Goal: Communication & Community: Answer question/provide support

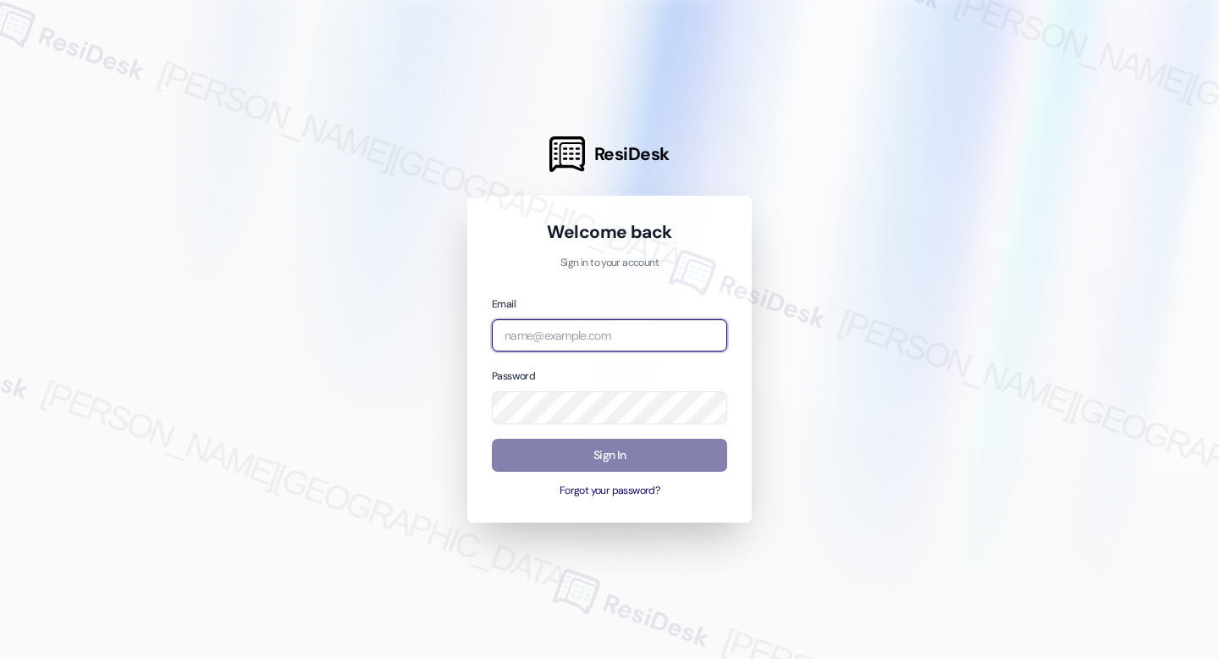
click at [640, 347] on input "email" at bounding box center [609, 335] width 235 height 33
type input "automated-surveys-rj_group-raven.forrosuelo@rj_[DOMAIN_NAME]"
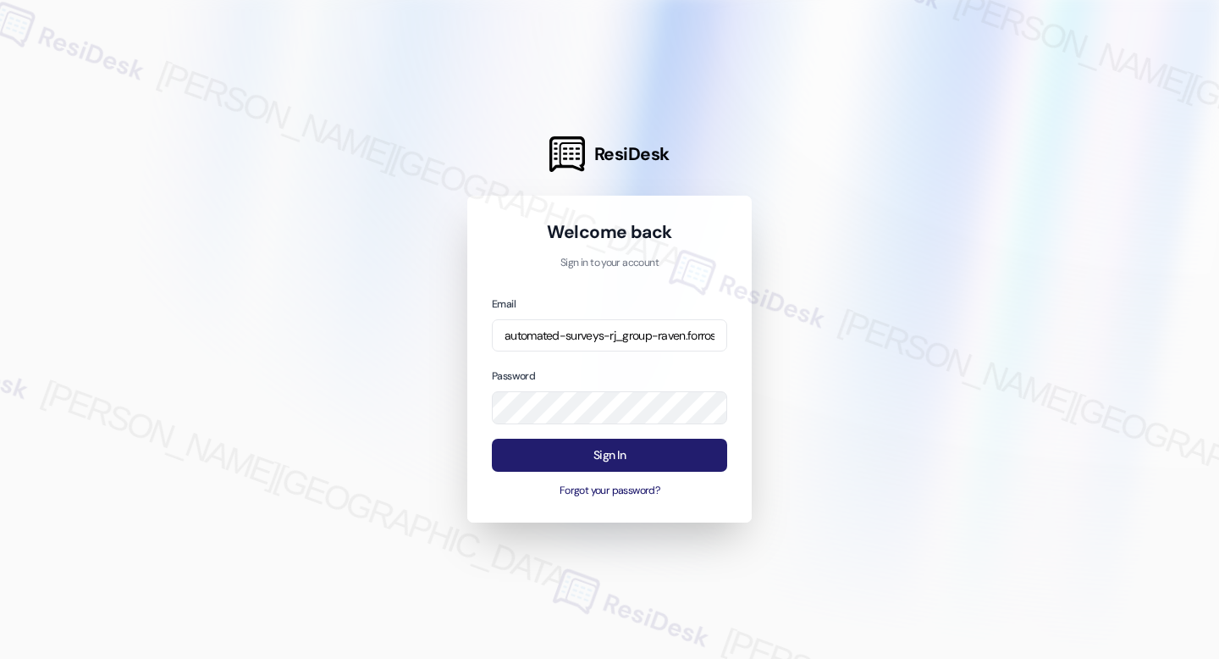
click at [626, 449] on button "Sign In" at bounding box center [609, 454] width 235 height 33
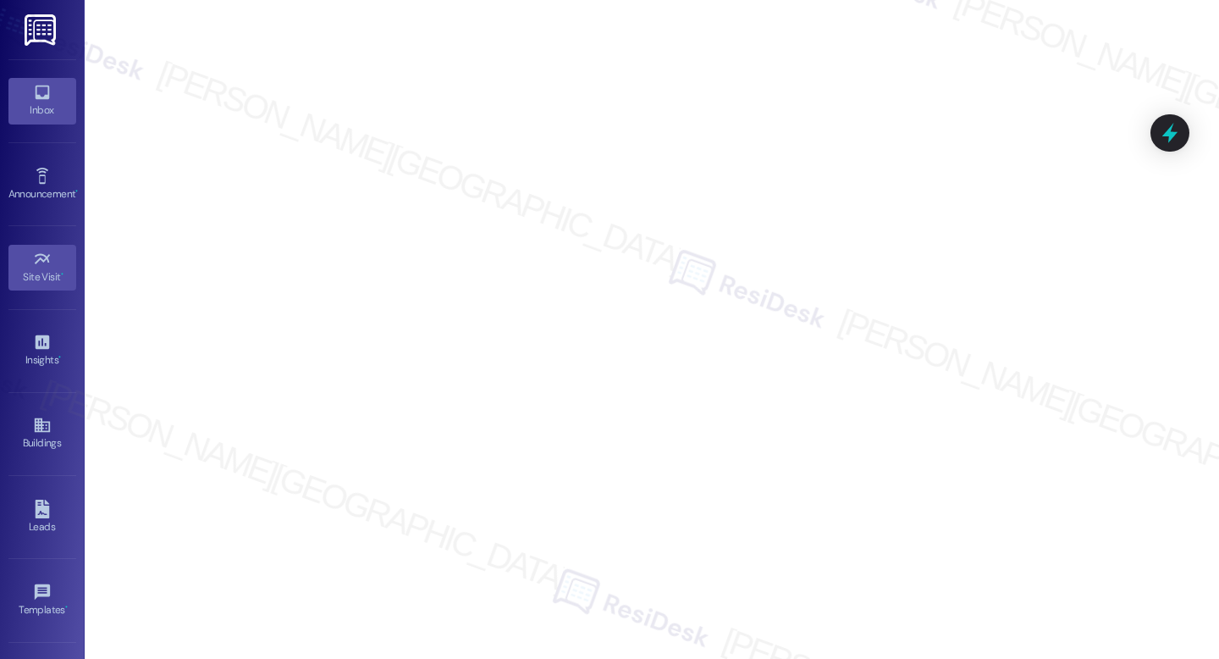
click at [63, 115] on div "Inbox" at bounding box center [42, 110] width 85 height 17
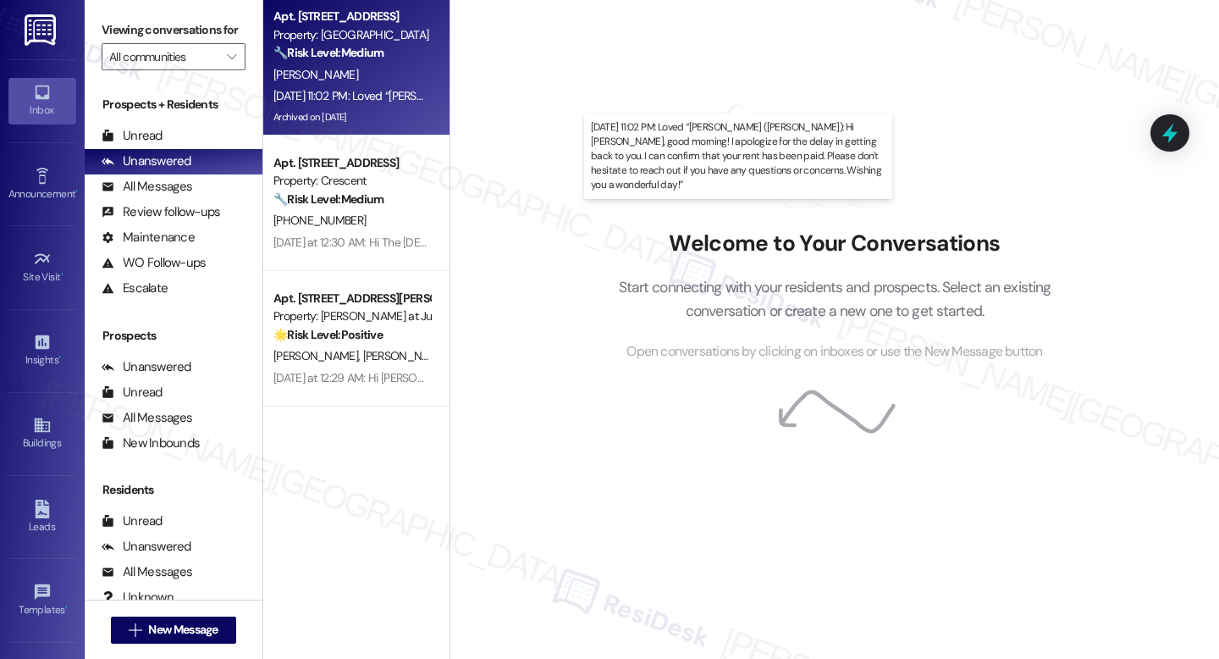
click at [404, 97] on div "[DATE] 11:02 PM: Loved “[PERSON_NAME] ([PERSON_NAME]): Hi [PERSON_NAME], good m…" at bounding box center [983, 95] width 1421 height 15
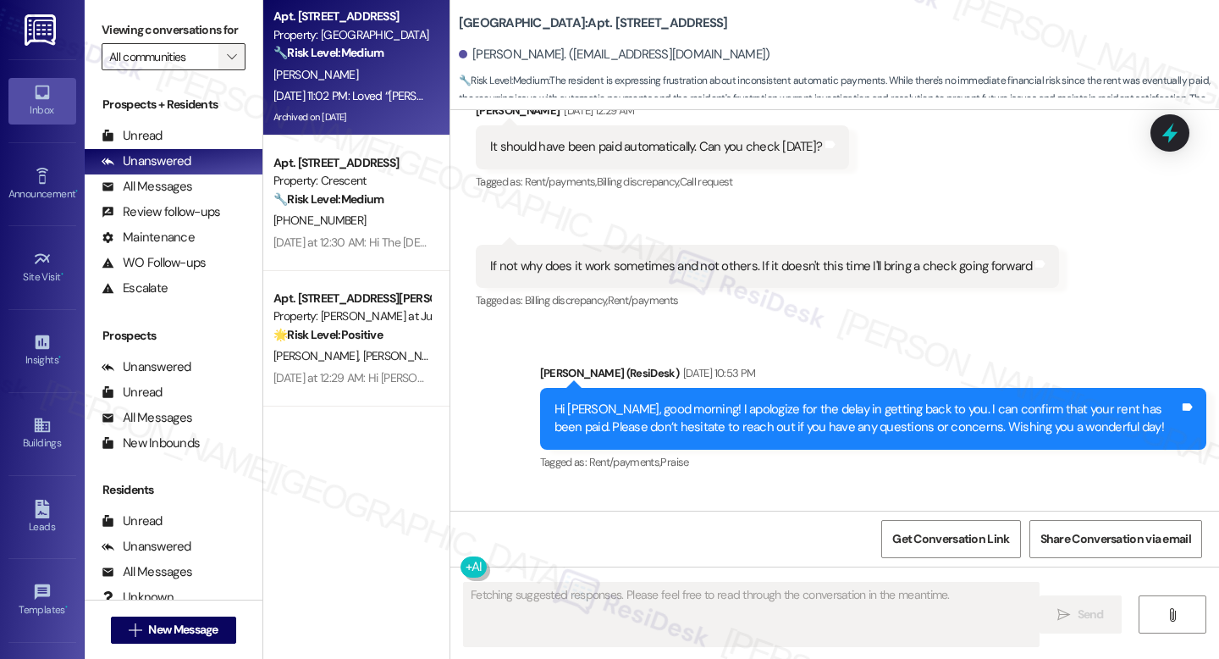
click at [227, 63] on icon "" at bounding box center [231, 57] width 9 height 14
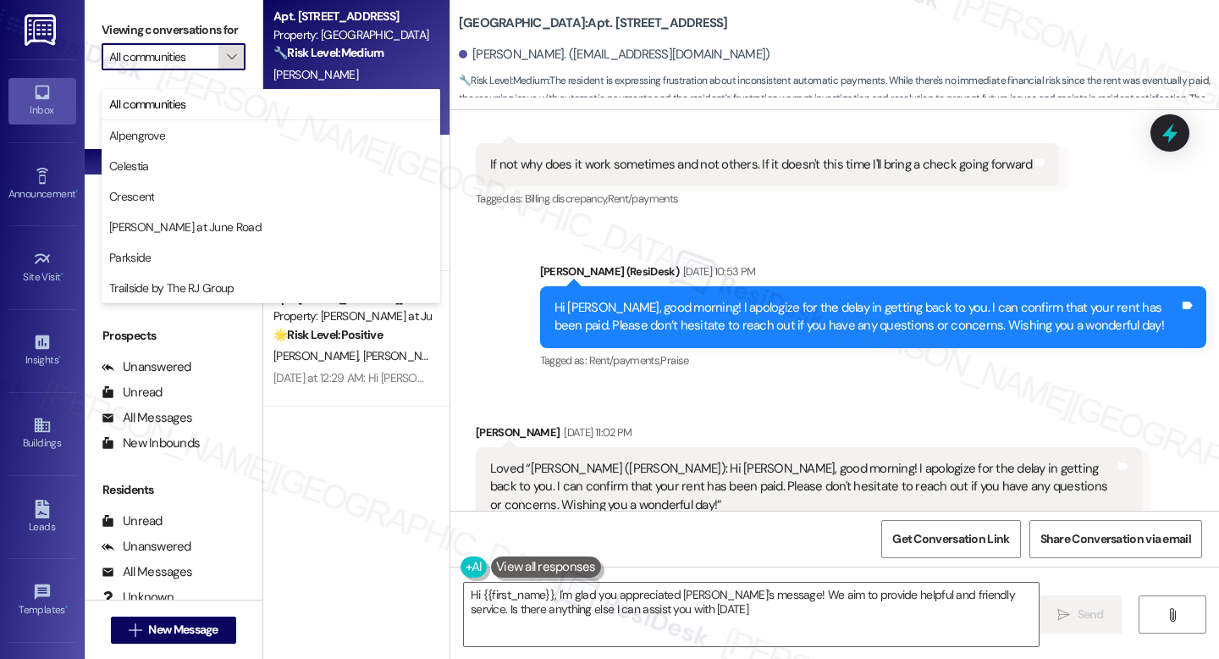
type textarea "Hi {{first_name}}, I'm glad you appreciated [PERSON_NAME]'s message! We aim to …"
click at [311, 53] on strong "🔧 Risk Level: Medium" at bounding box center [328, 52] width 110 height 15
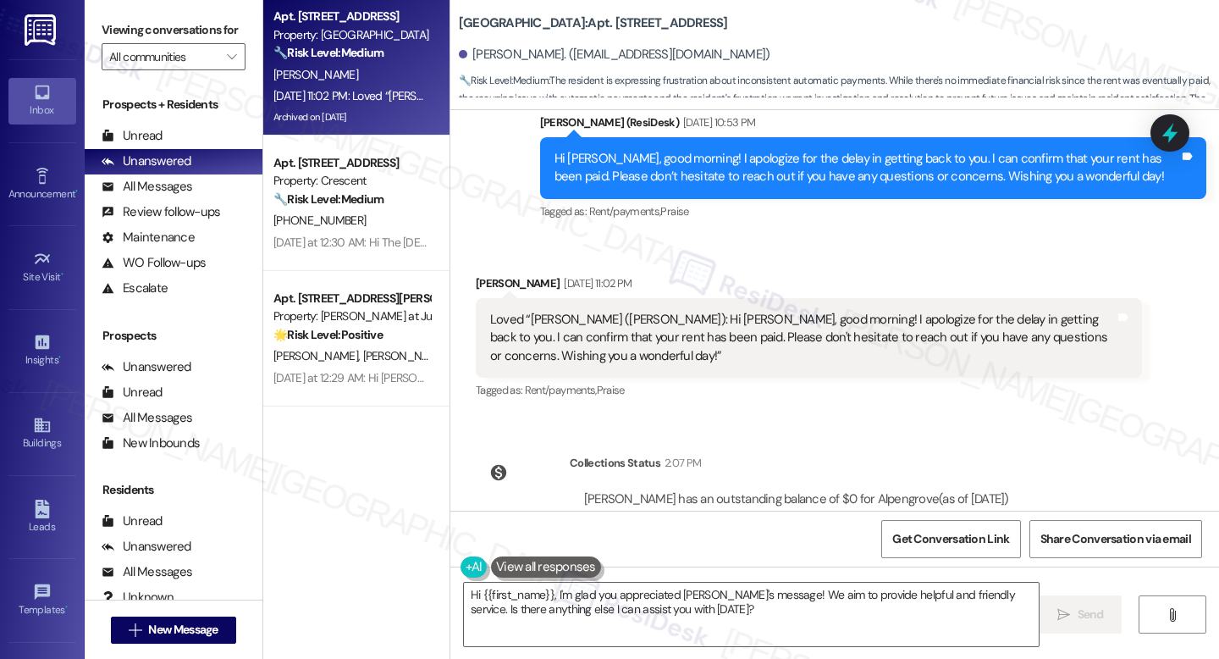
scroll to position [5898, 0]
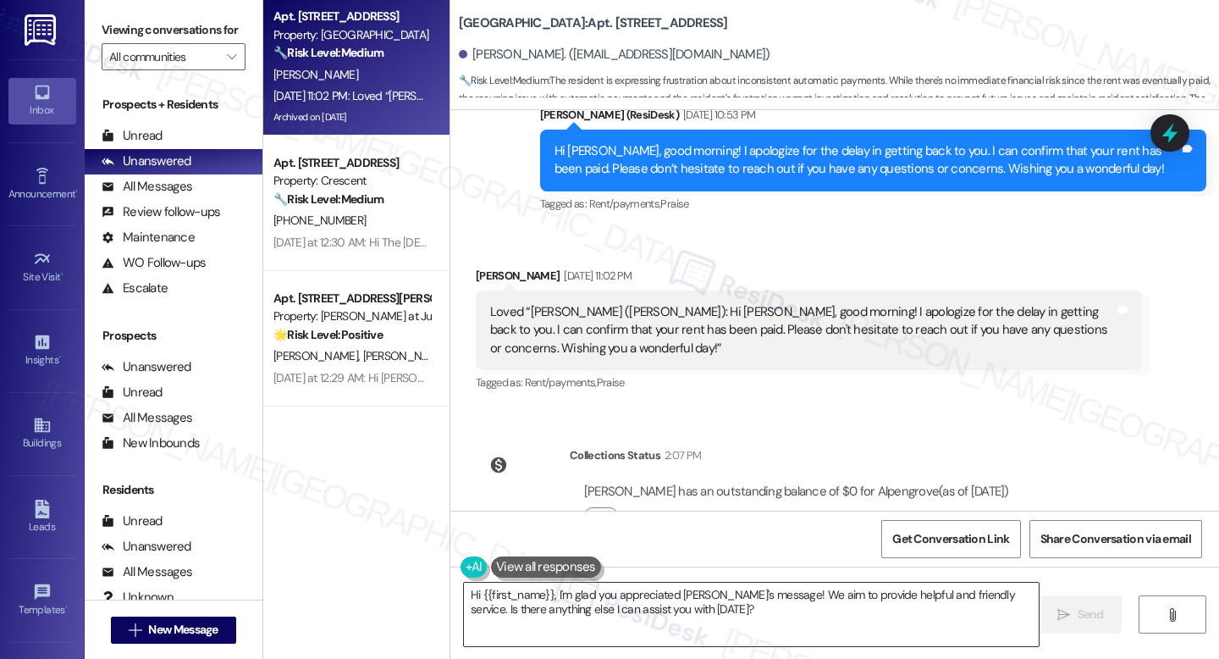
click at [862, 598] on textarea "Hi {{first_name}}, I'm glad you appreciated [PERSON_NAME]'s message! We aim to …" at bounding box center [751, 613] width 575 height 63
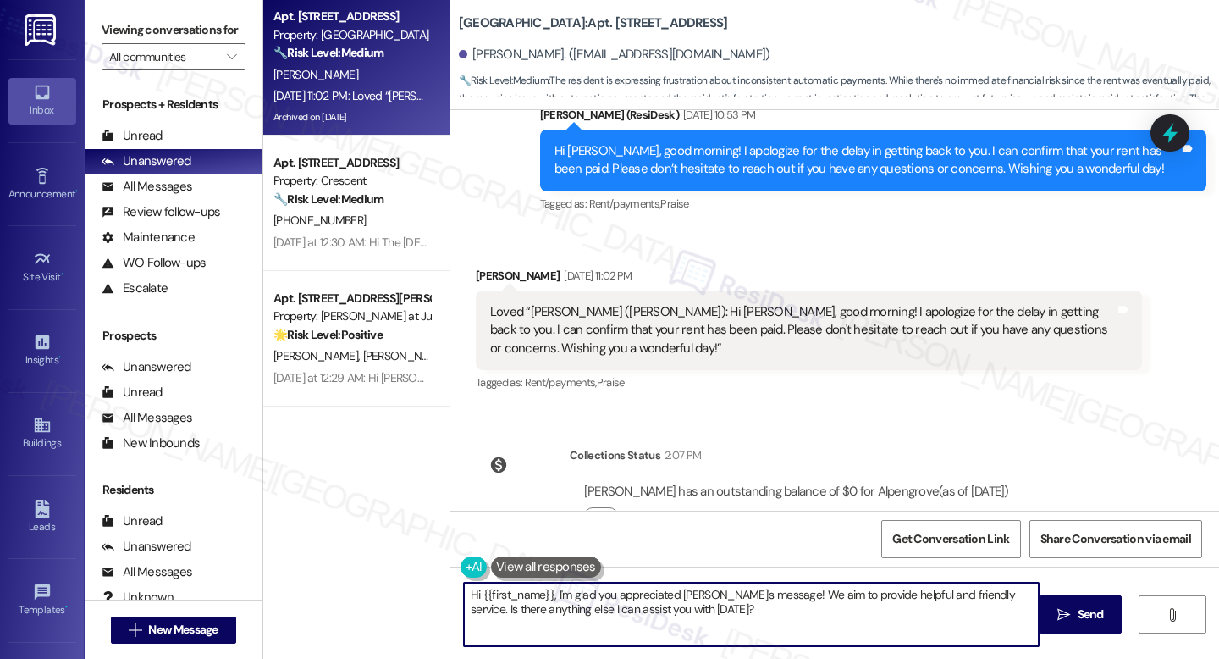
click at [862, 598] on textarea "Hi {{first_name}}, I'm glad you appreciated [PERSON_NAME]'s message! We aim to …" at bounding box center [751, 613] width 575 height 63
click at [721, 610] on textarea "Hi {{first_name}}, I'm glad you appreciated [PERSON_NAME]'s message! We aim to …" at bounding box center [751, 613] width 575 height 63
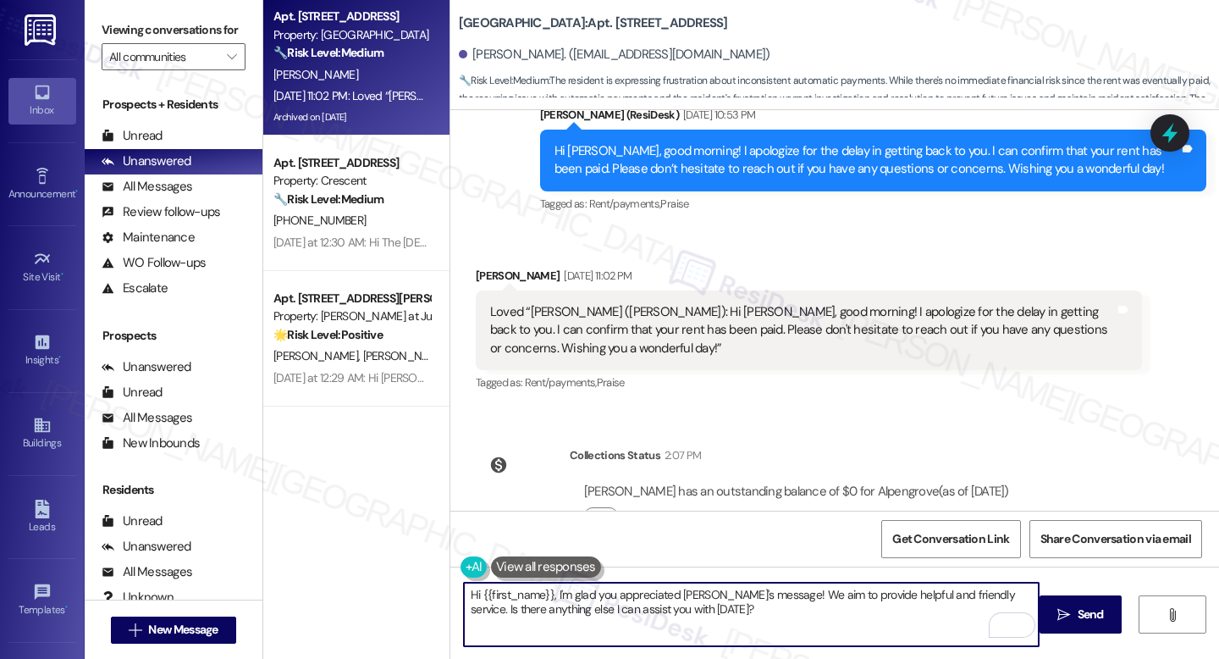
click at [721, 610] on textarea "Hi {{first_name}}, I'm glad you appreciated [PERSON_NAME]'s message! We aim to …" at bounding box center [751, 613] width 575 height 63
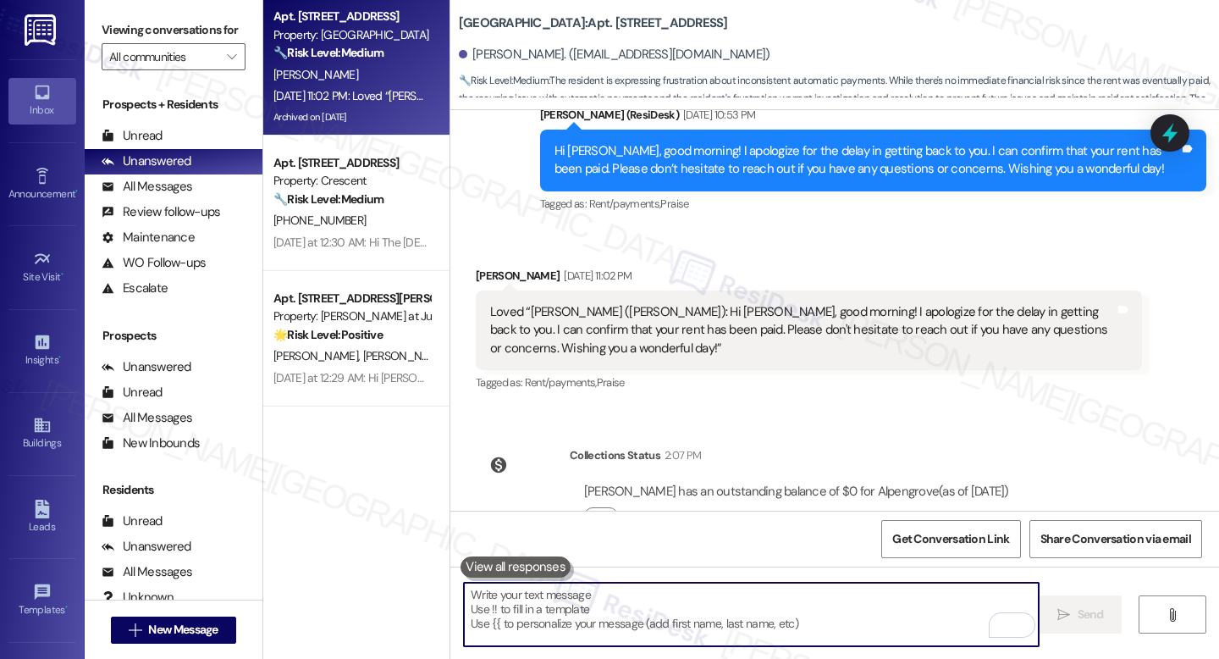
type textarea "Hi {{first_name}}, I'm glad you appreciated [PERSON_NAME]'s message! We aim to …"
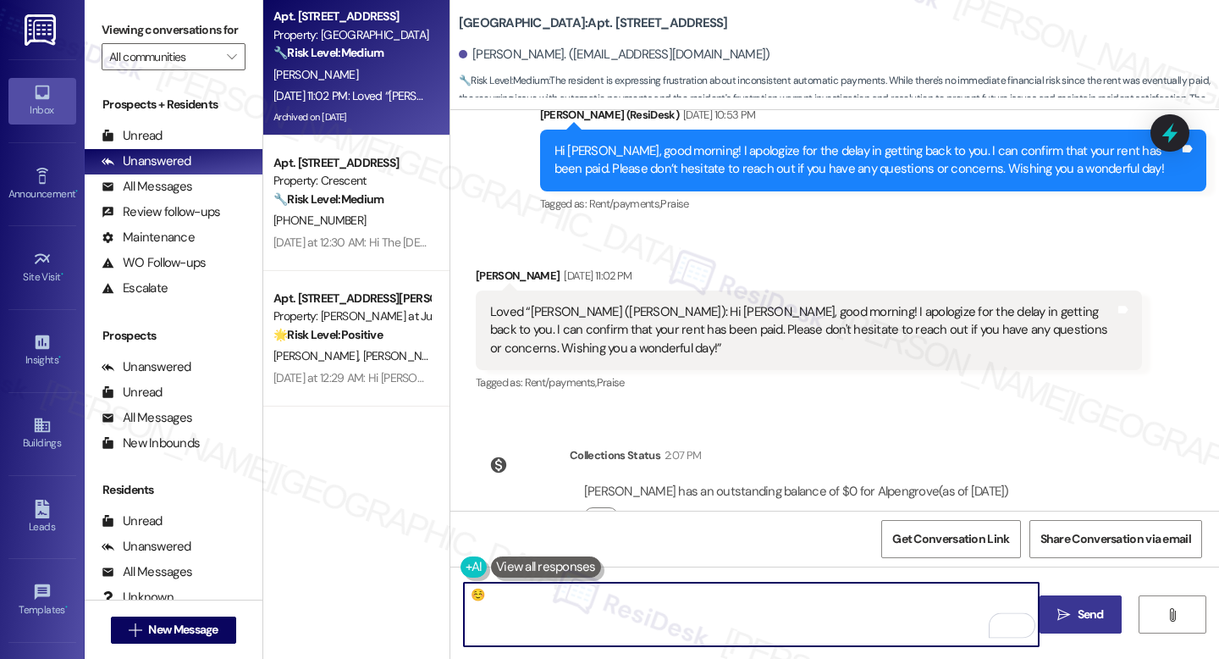
type textarea "☺️"
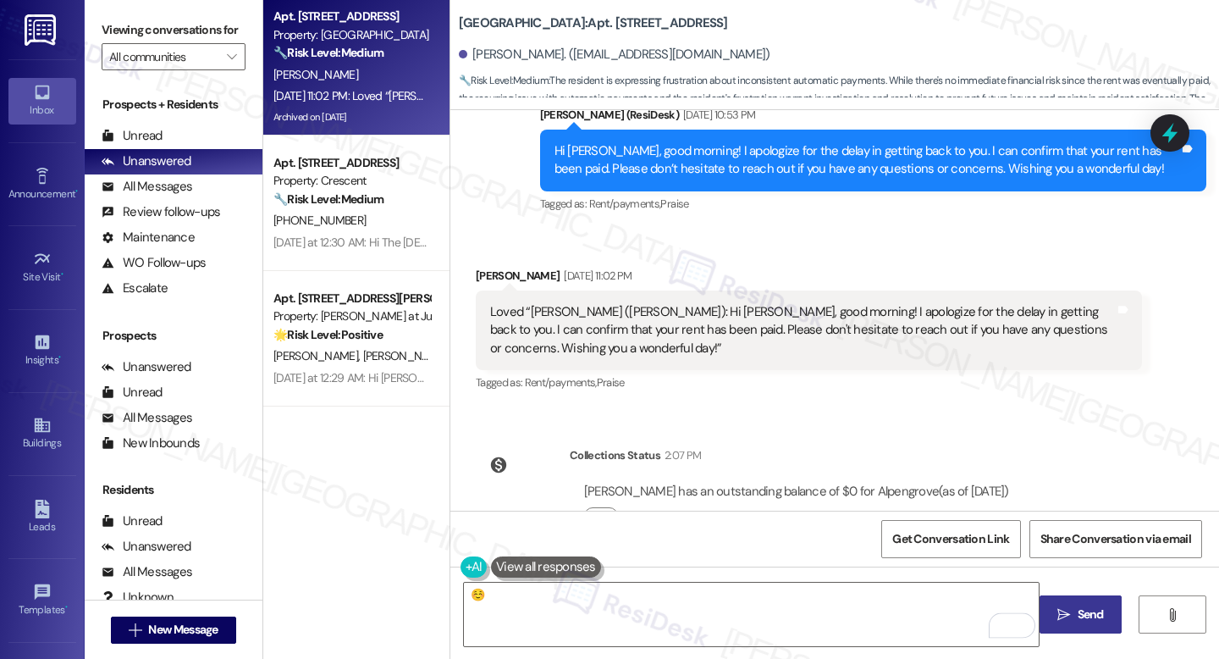
click at [1050, 611] on button " Send" at bounding box center [1080, 614] width 82 height 38
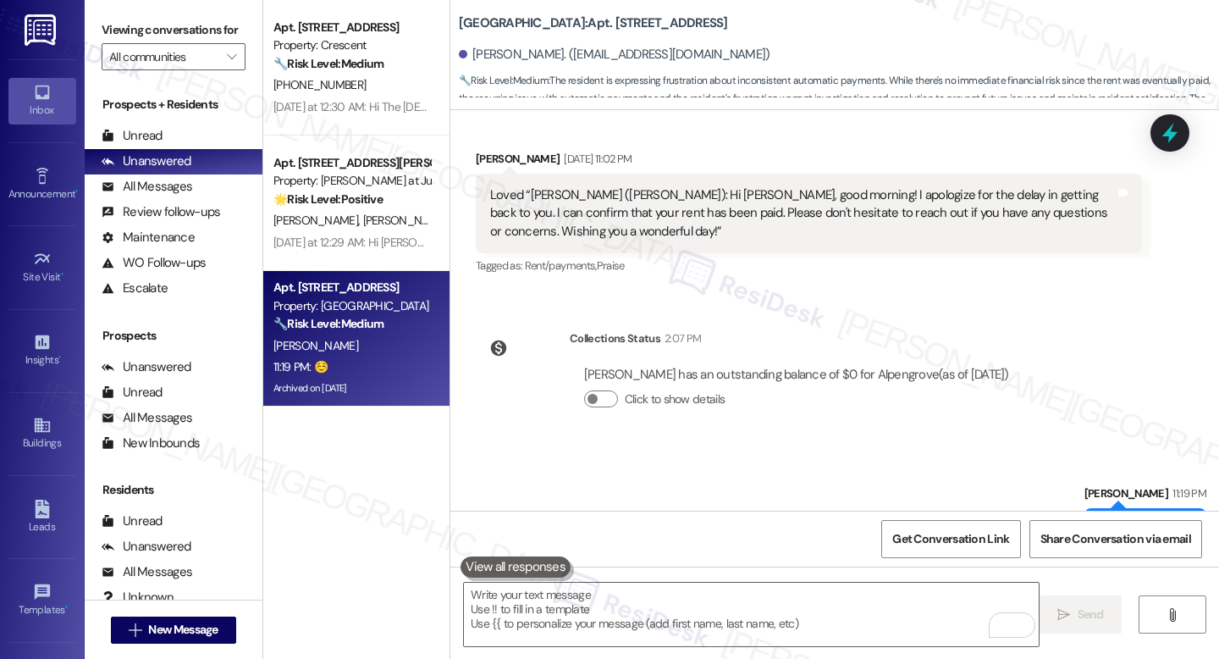
scroll to position [6016, 0]
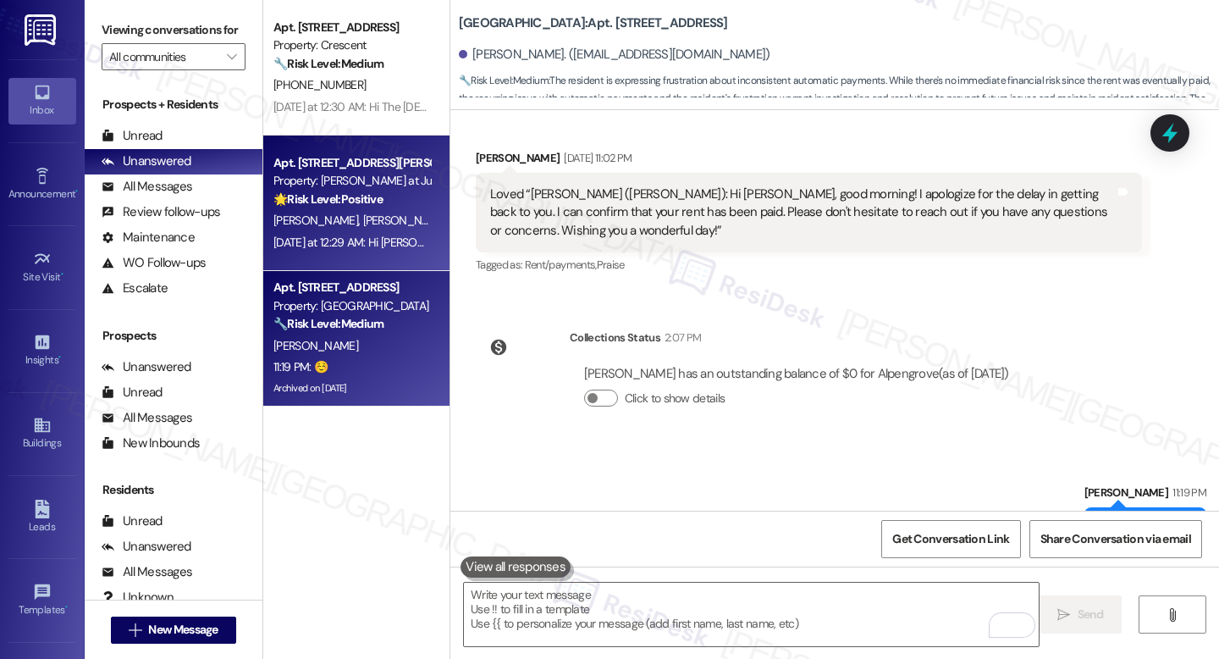
click at [361, 245] on div "[DATE] at 12:29 AM: Hi [PERSON_NAME] and [PERSON_NAME], a gentle reminder that …" at bounding box center [856, 241] width 1167 height 15
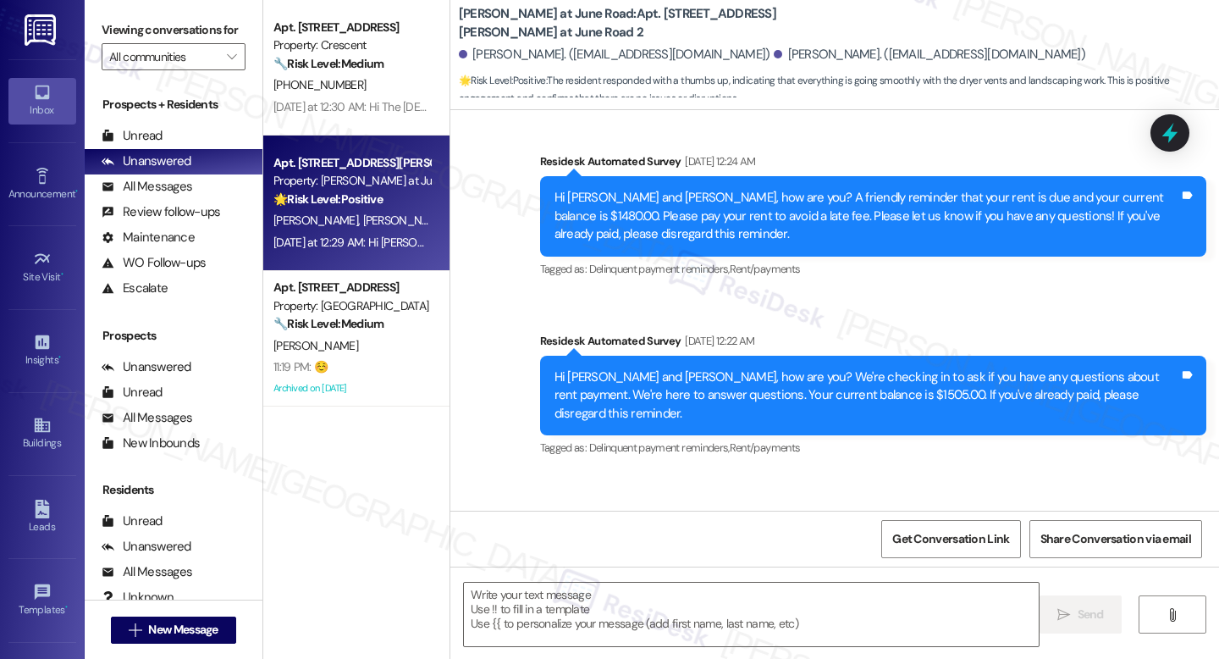
scroll to position [13030, 0]
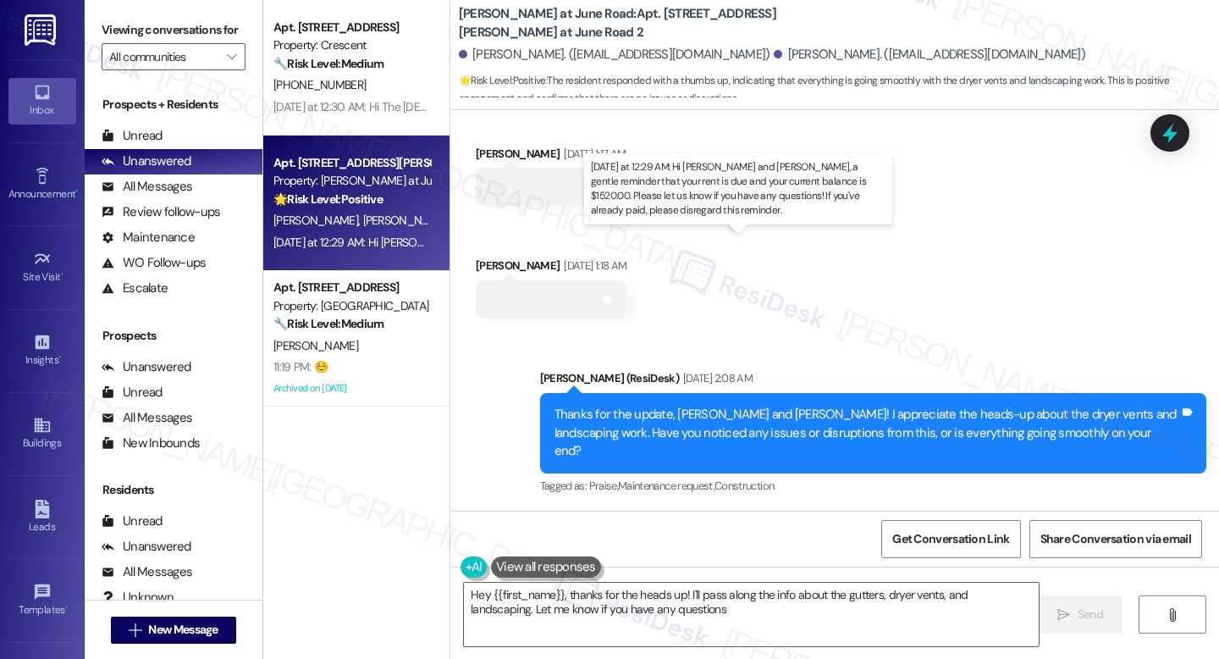
type textarea "Hey {{first_name}}, thanks for the heads up! I'll pass along the info about the…"
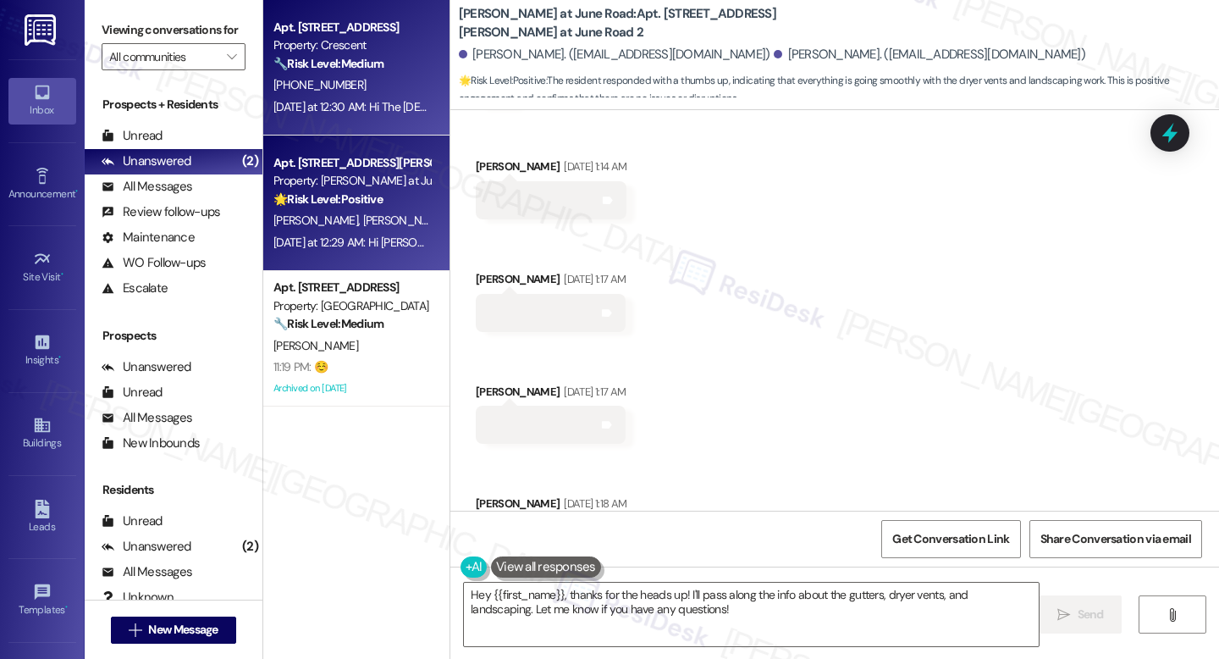
scroll to position [12794, 0]
click at [404, 77] on div "[PHONE_NUMBER]" at bounding box center [352, 84] width 160 height 21
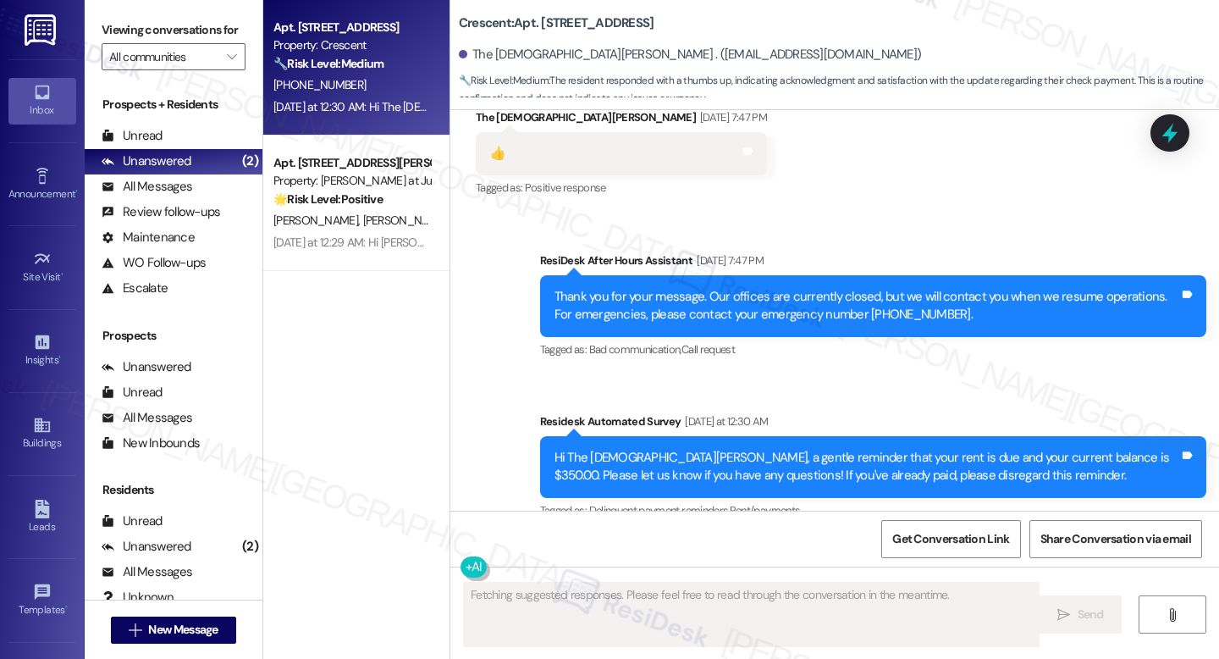
scroll to position [4083, 0]
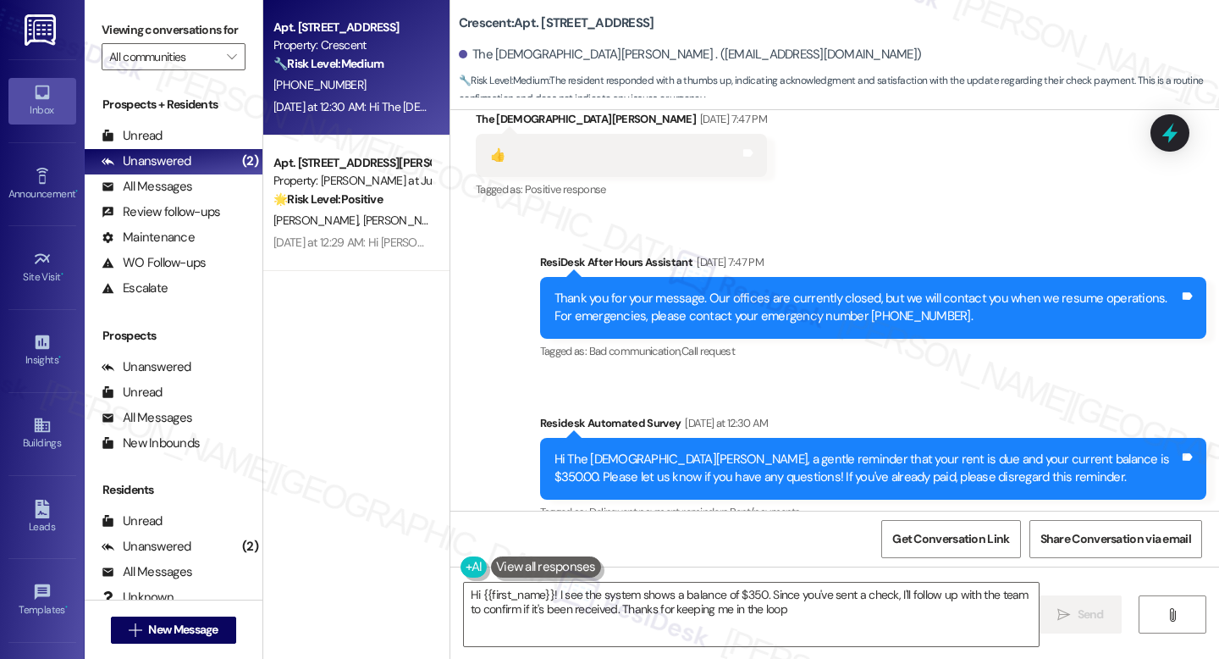
type textarea "Hi {{first_name}}! I see the system shows a balance of $350. Since you've sent …"
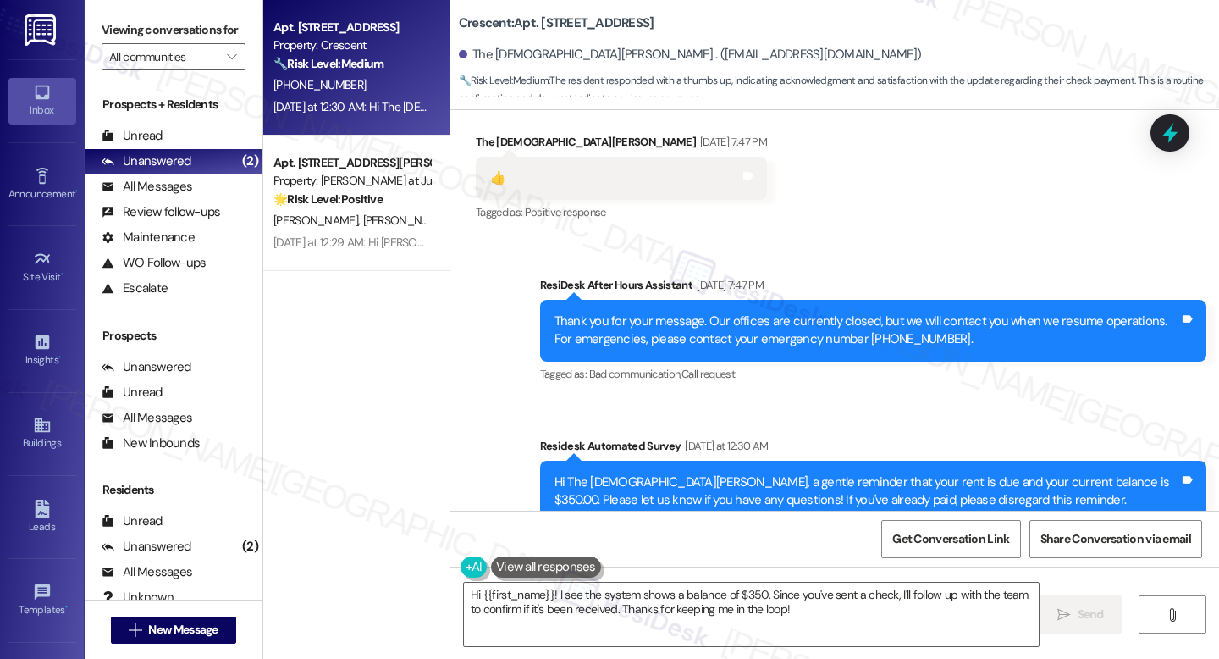
scroll to position [4265, 0]
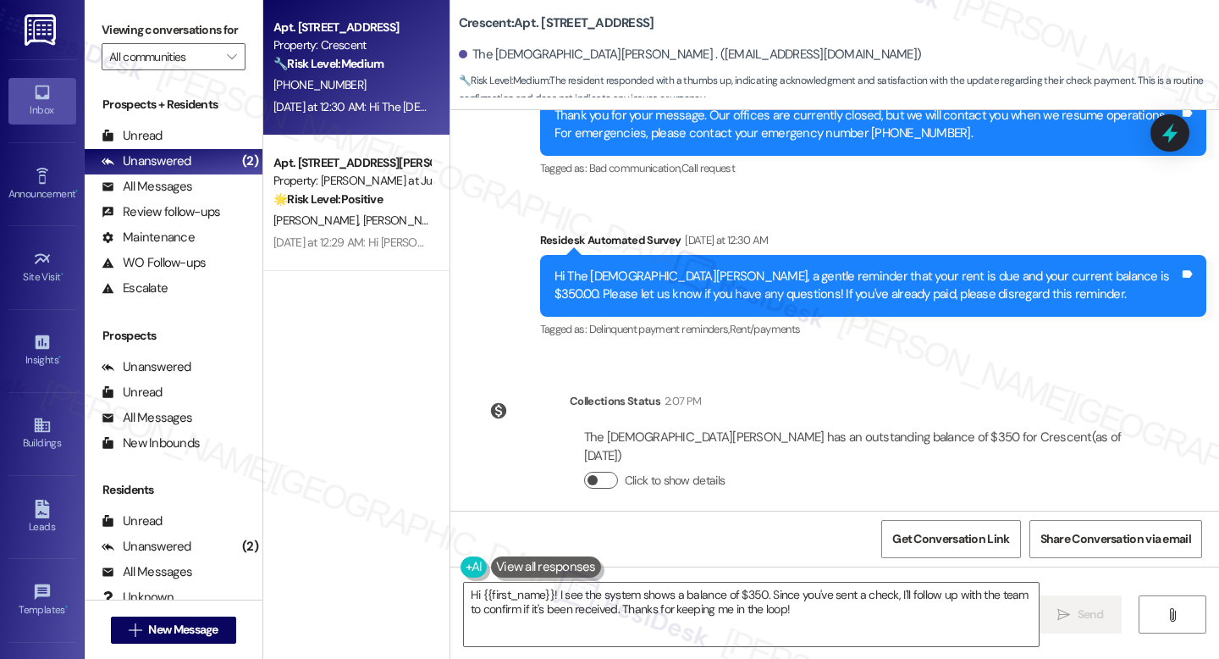
click at [584, 471] on button "Click to show details" at bounding box center [601, 479] width 34 height 17
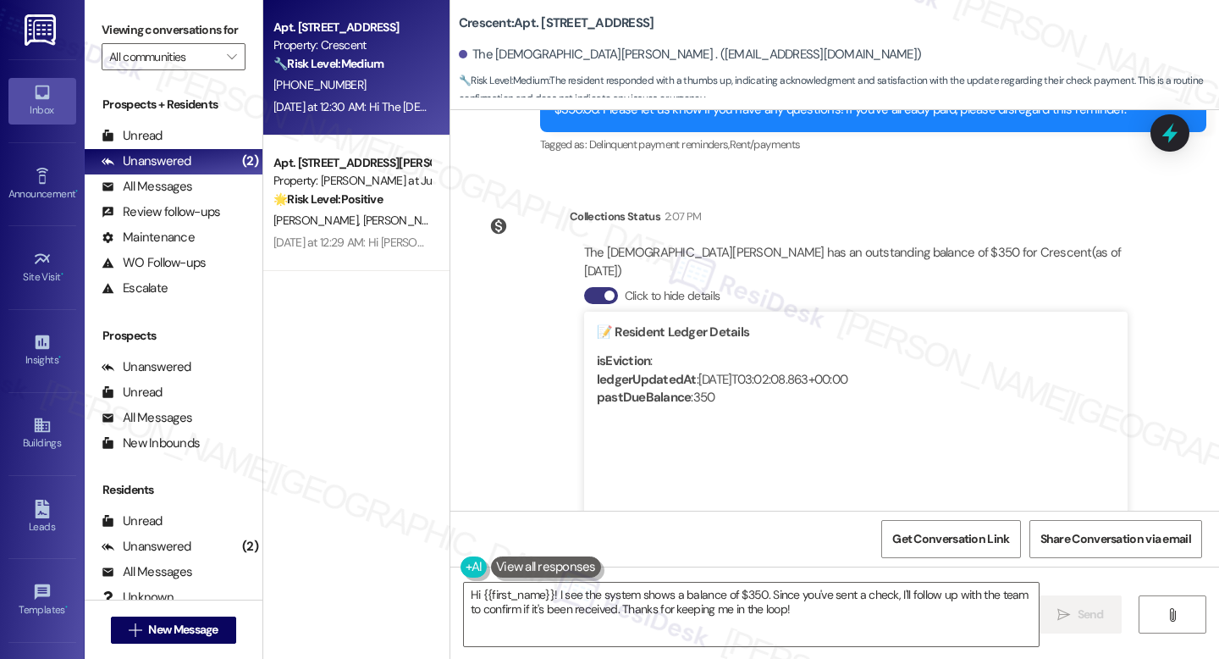
scroll to position [4447, 0]
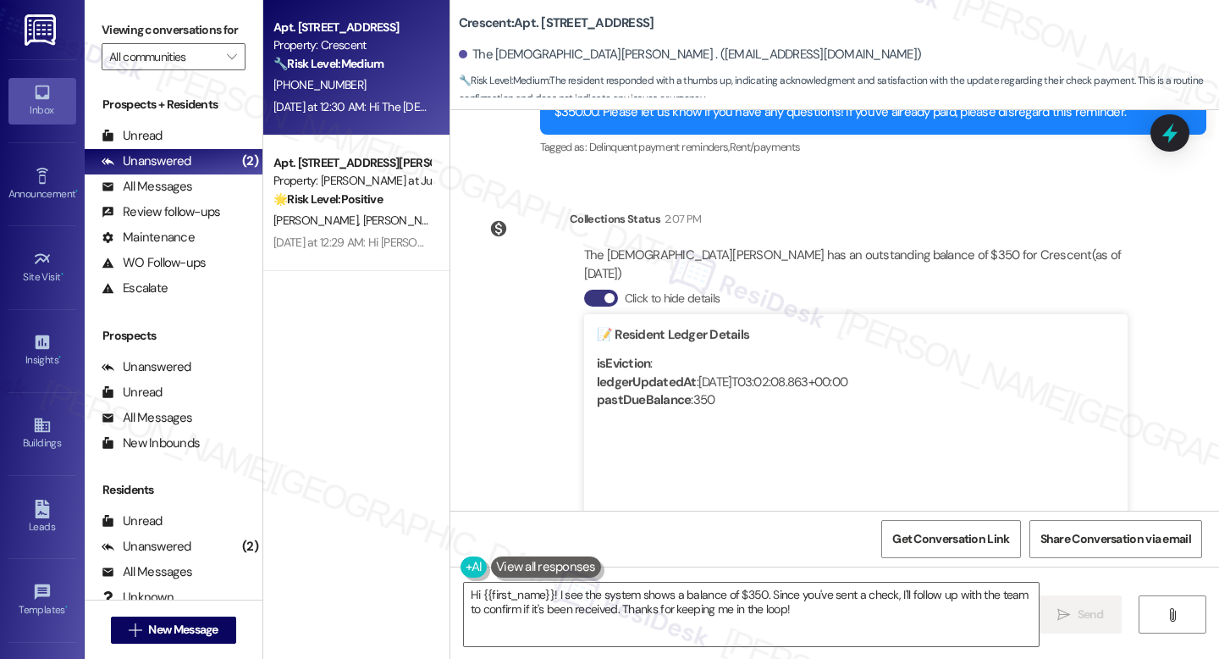
click at [596, 289] on button "Click to hide details" at bounding box center [601, 297] width 34 height 17
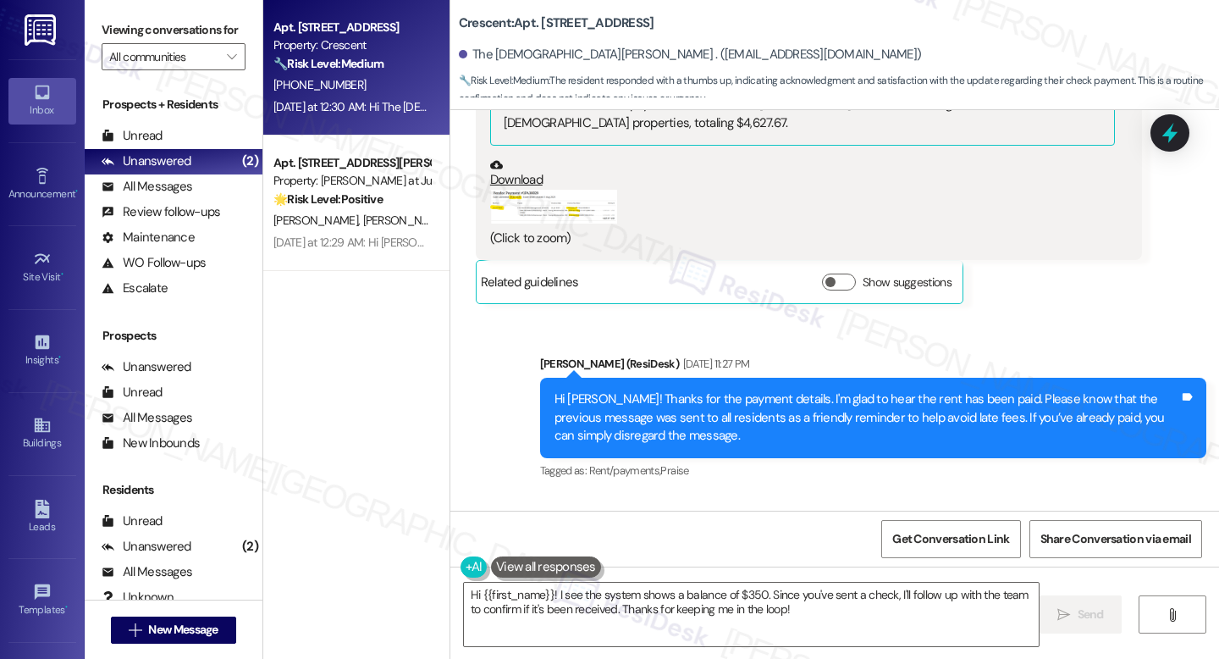
scroll to position [2244, 0]
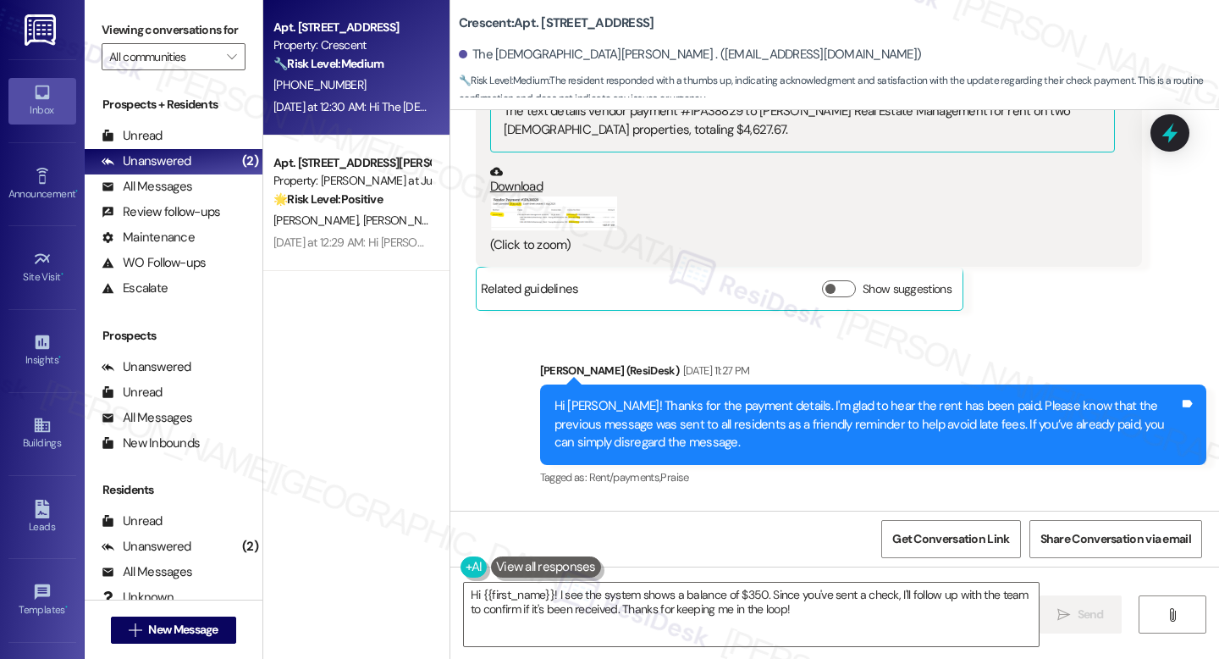
click at [595, 196] on button "Zoom image" at bounding box center [553, 213] width 127 height 35
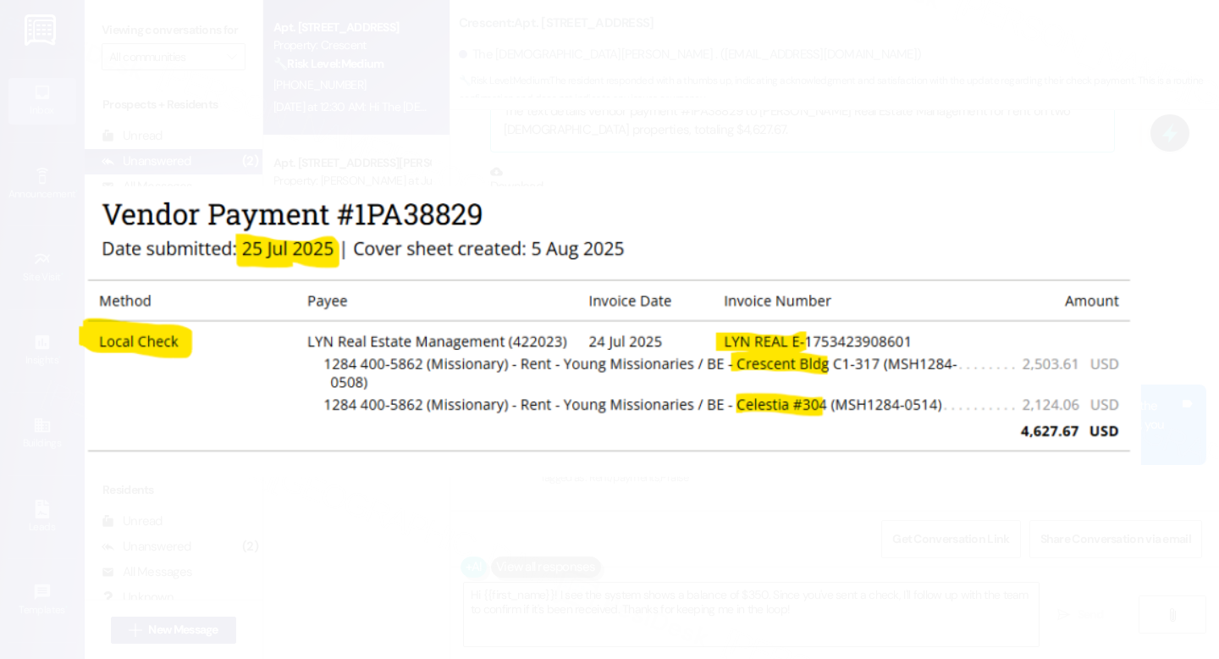
click at [839, 503] on button "Unzoom image" at bounding box center [609, 329] width 1219 height 659
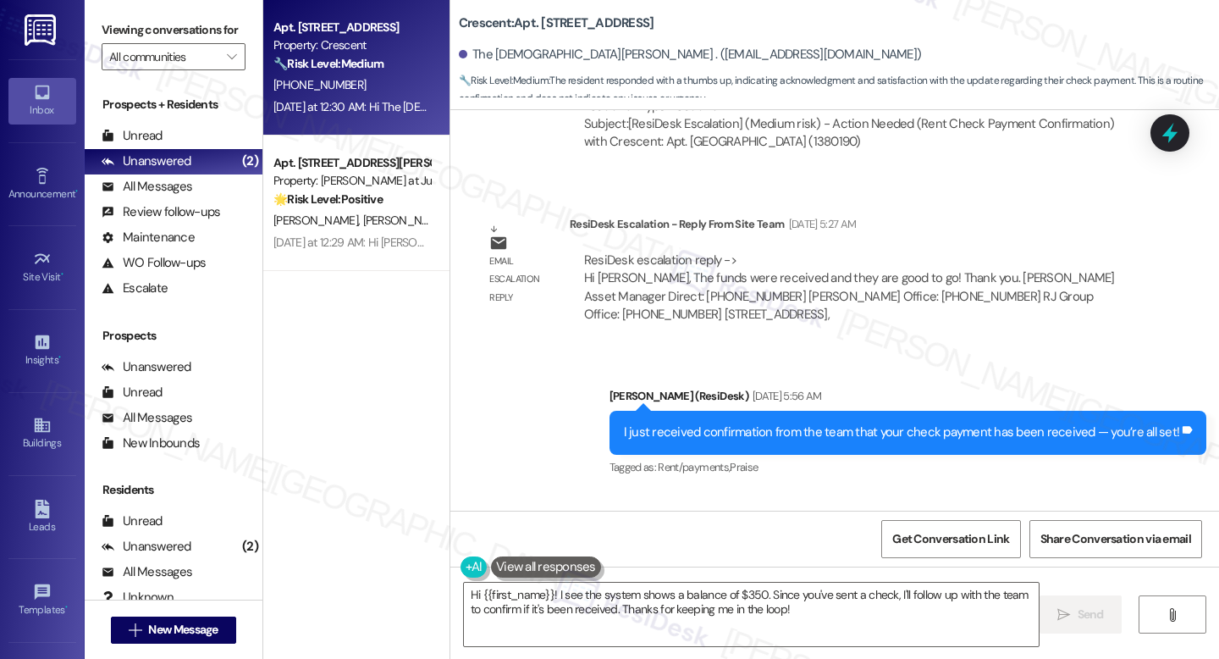
scroll to position [3662, 0]
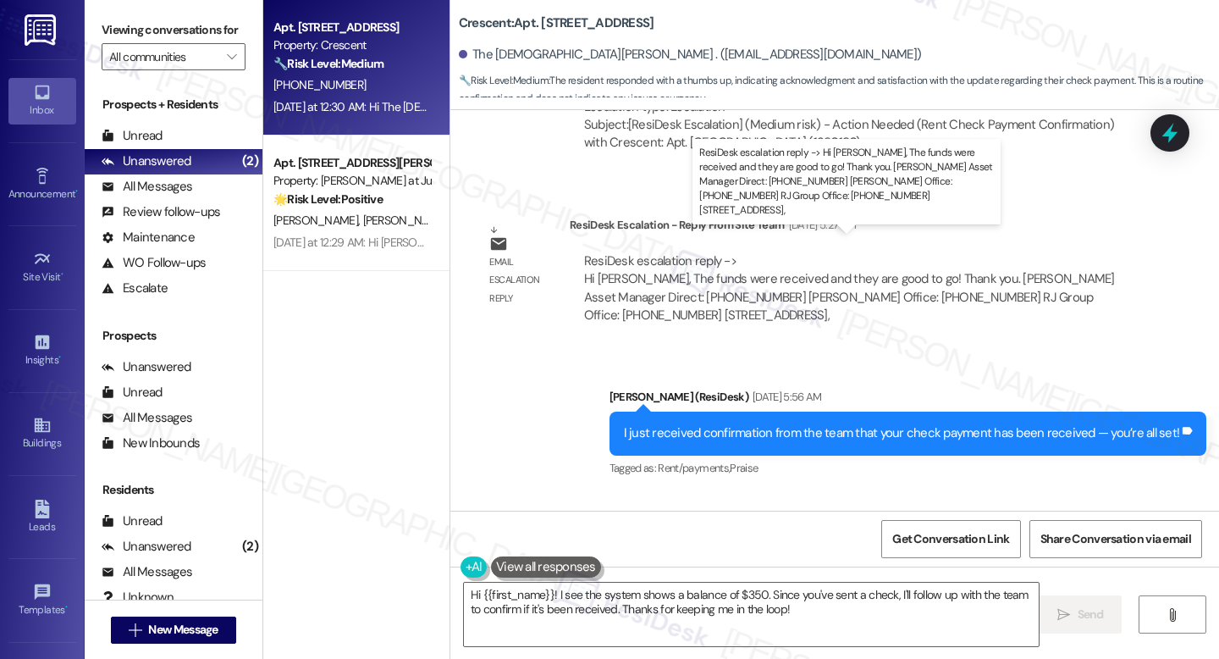
drag, startPoint x: 578, startPoint y: 261, endPoint x: 747, endPoint y: 271, distance: 168.8
click at [747, 271] on div "ResiDesk escalation reply -> Hi [PERSON_NAME], The funds were received and they…" at bounding box center [849, 287] width 531 height 71
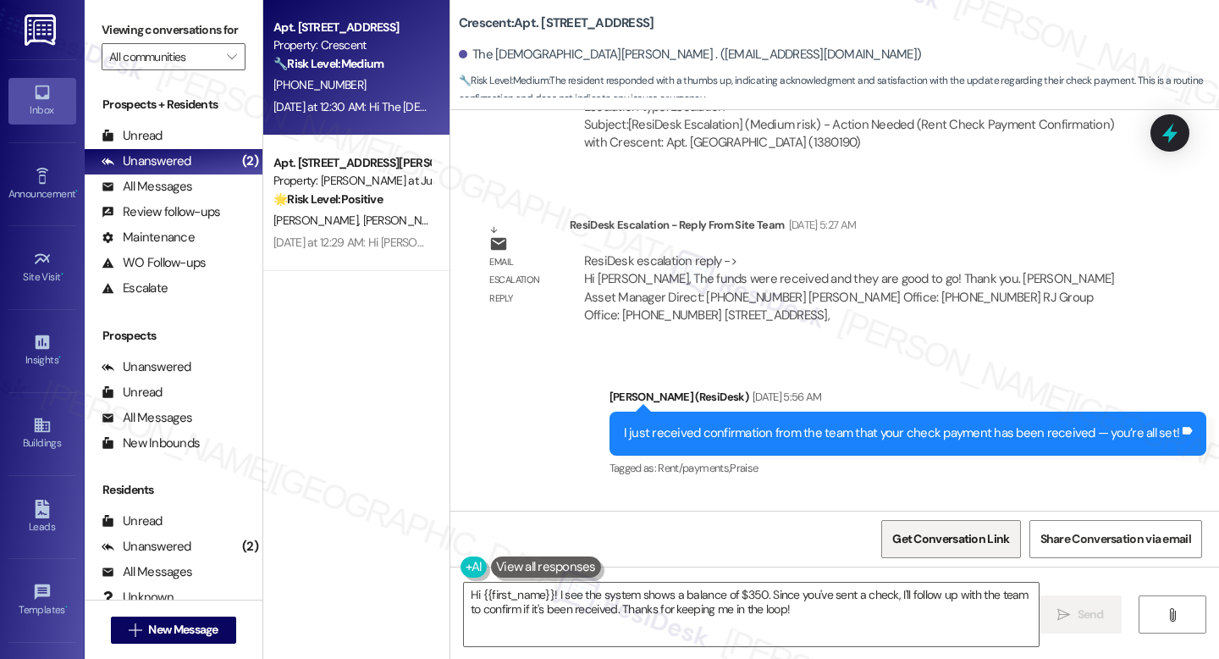
click at [939, 550] on span "Get Conversation Link" at bounding box center [951, 539] width 124 height 36
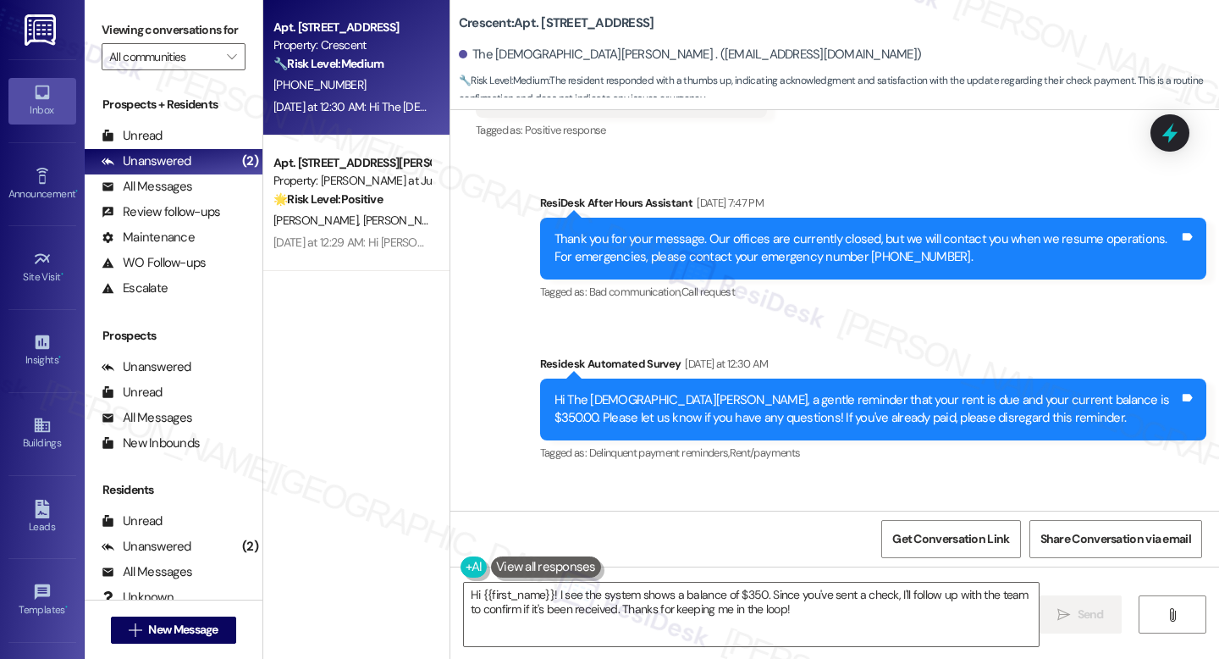
scroll to position [4265, 0]
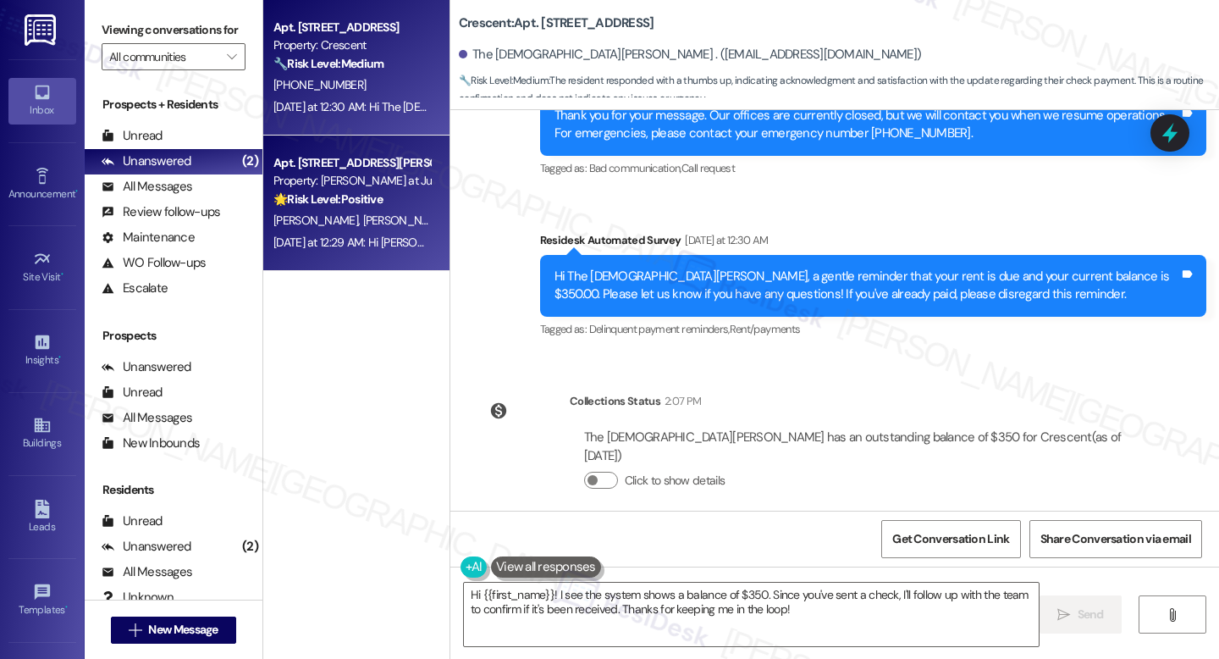
click at [373, 178] on div "Property: [PERSON_NAME] at June Road" at bounding box center [351, 181] width 157 height 18
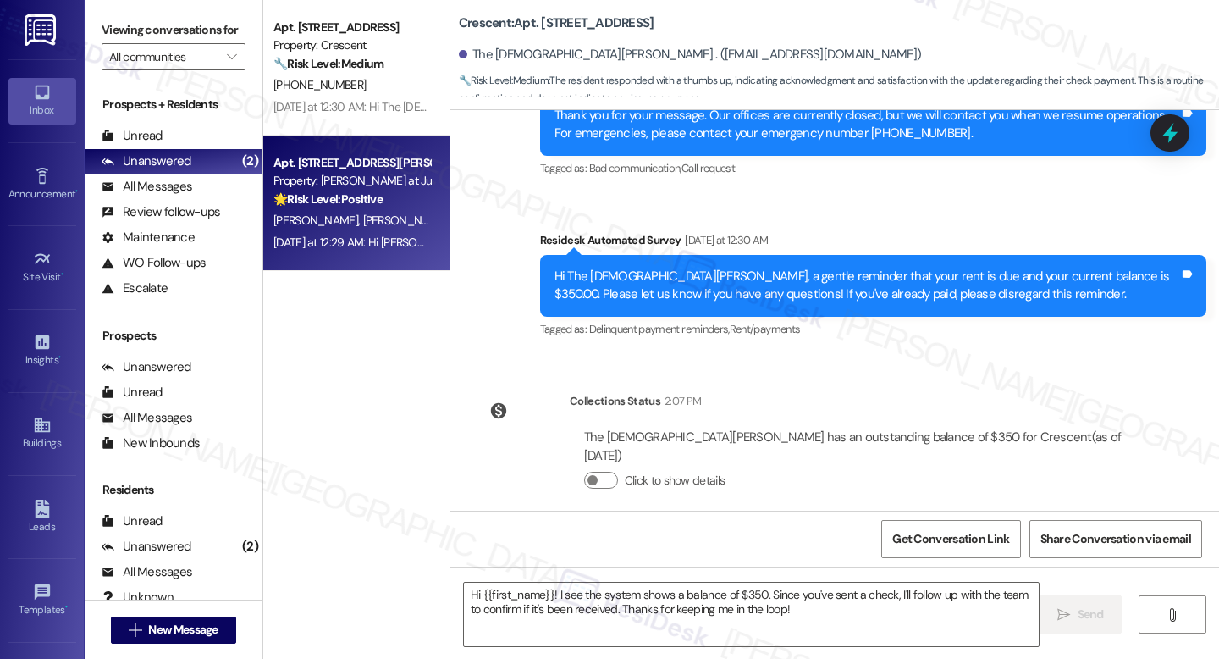
type textarea "Fetching suggested responses. Please feel free to read through the conversation…"
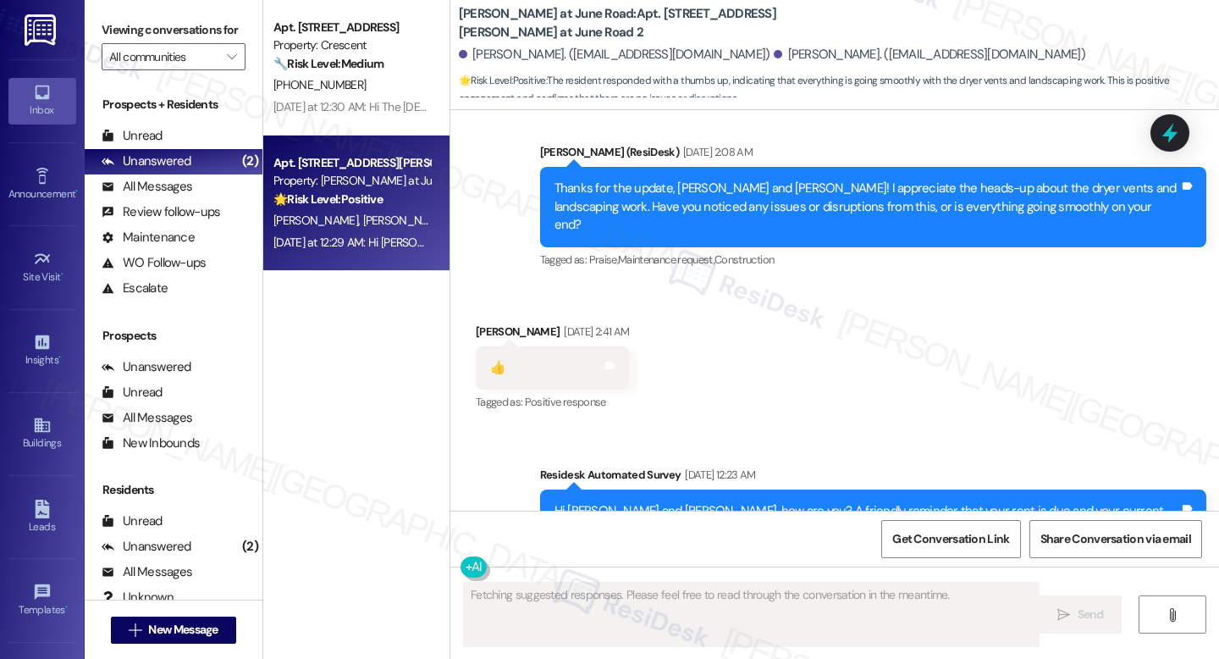
scroll to position [13526, 0]
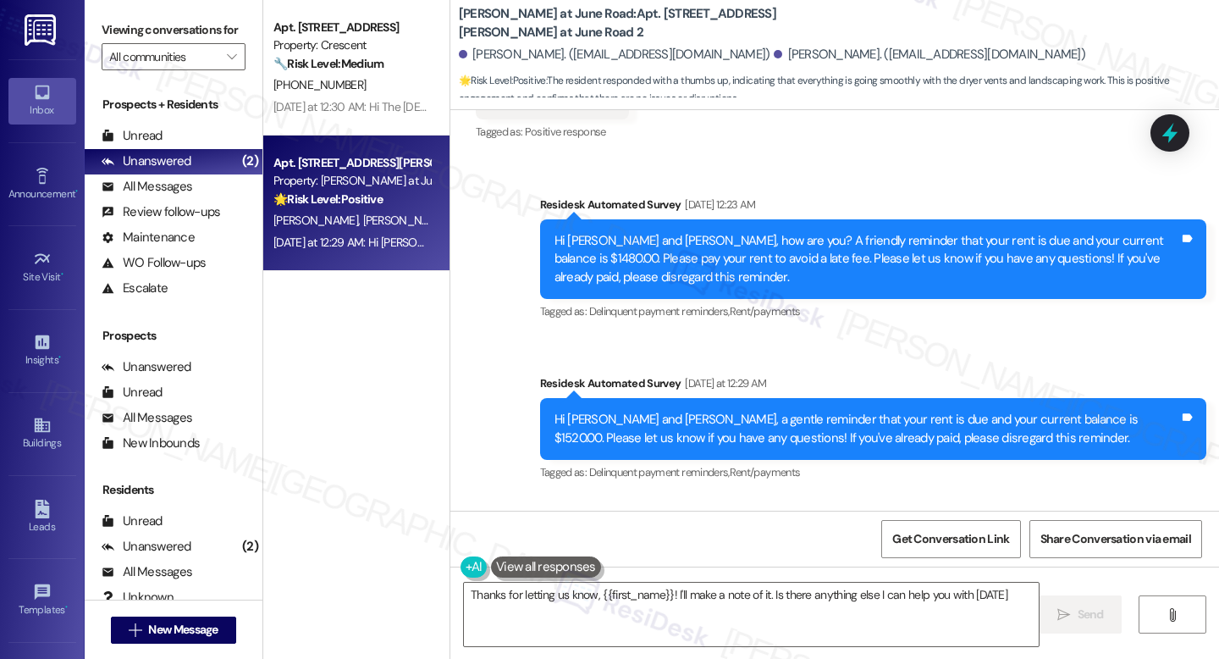
type textarea "Thanks for letting us know, {{first_name}}! I'll make a note of it. Is there an…"
click at [765, 411] on div "Hi [PERSON_NAME] and [PERSON_NAME], a gentle reminder that your rent is due and…" at bounding box center [866, 429] width 625 height 36
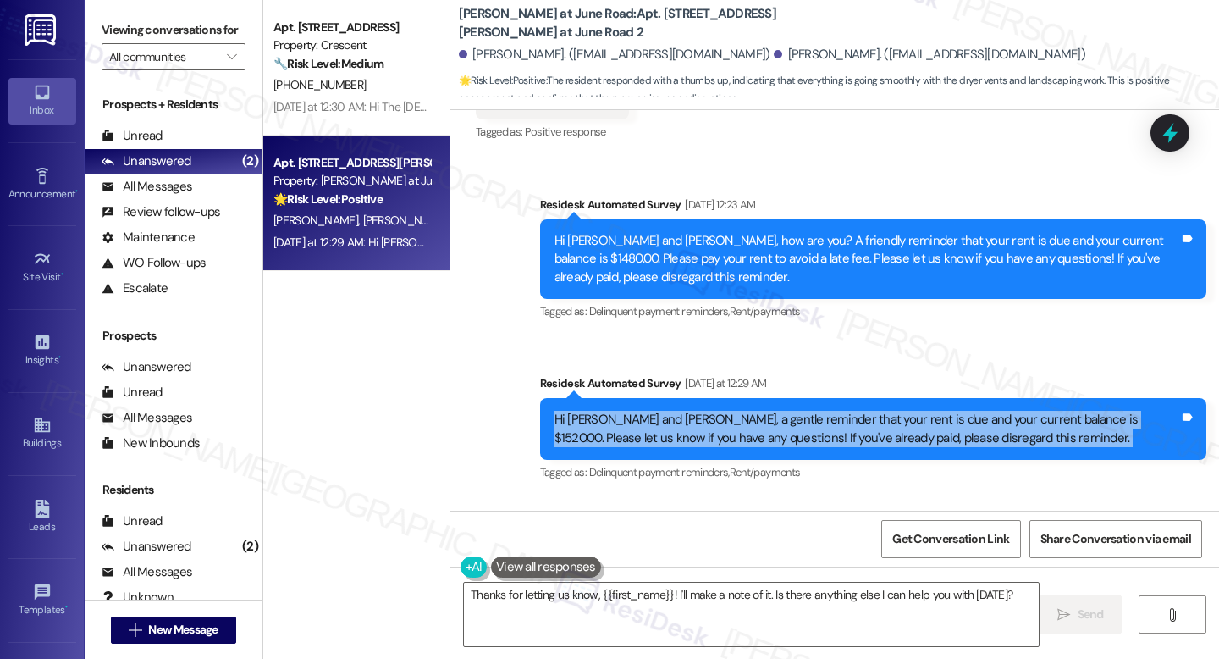
click at [764, 411] on div "Hi [PERSON_NAME] and [PERSON_NAME], a gentle reminder that your rent is due and…" at bounding box center [866, 429] width 625 height 36
copy div "Hi [PERSON_NAME] and [PERSON_NAME], a gentle reminder that your rent is due and…"
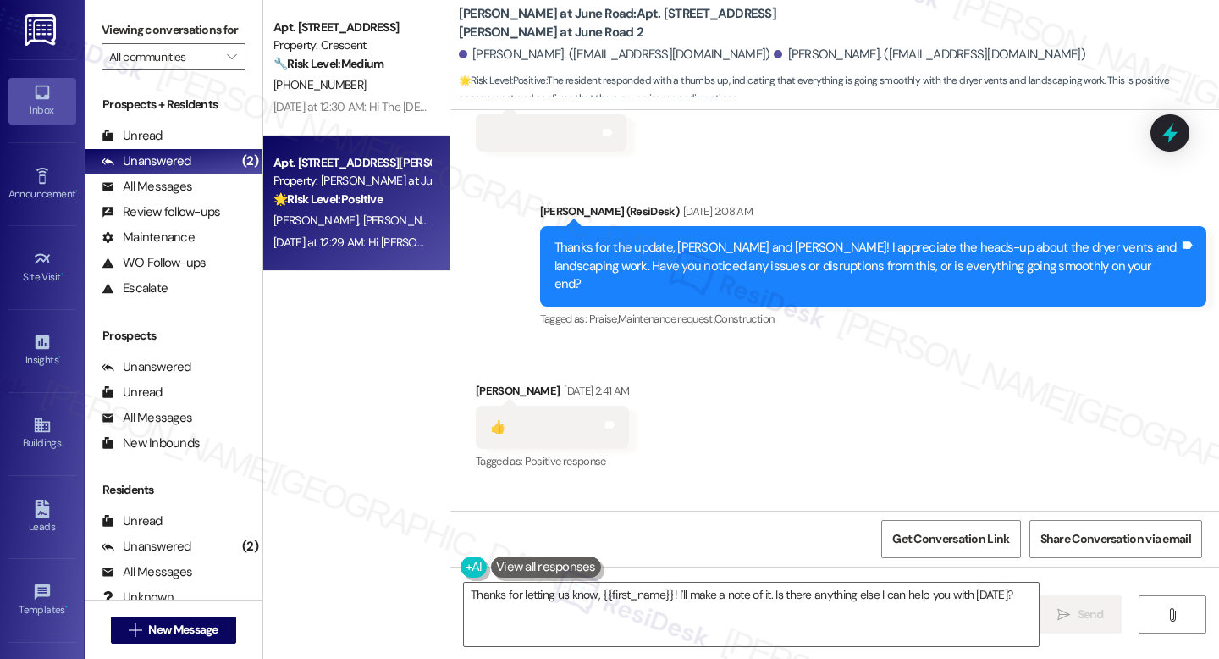
scroll to position [13196, 0]
click at [971, 521] on span "Get Conversation Link" at bounding box center [951, 539] width 124 height 36
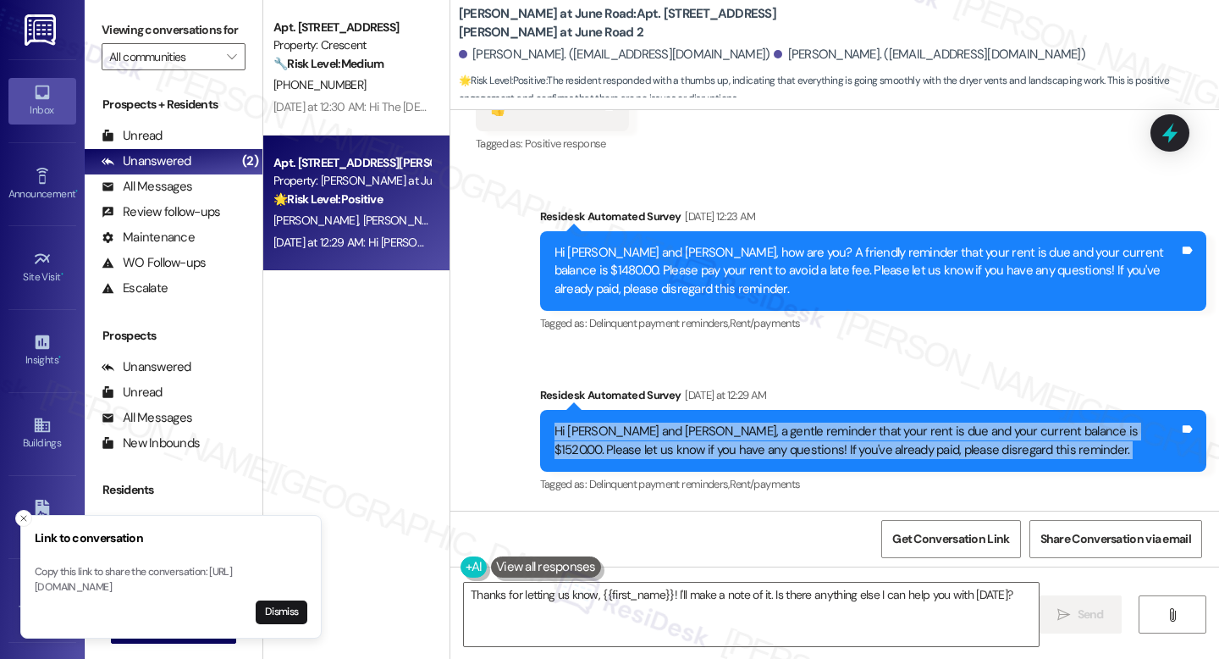
scroll to position [13526, 0]
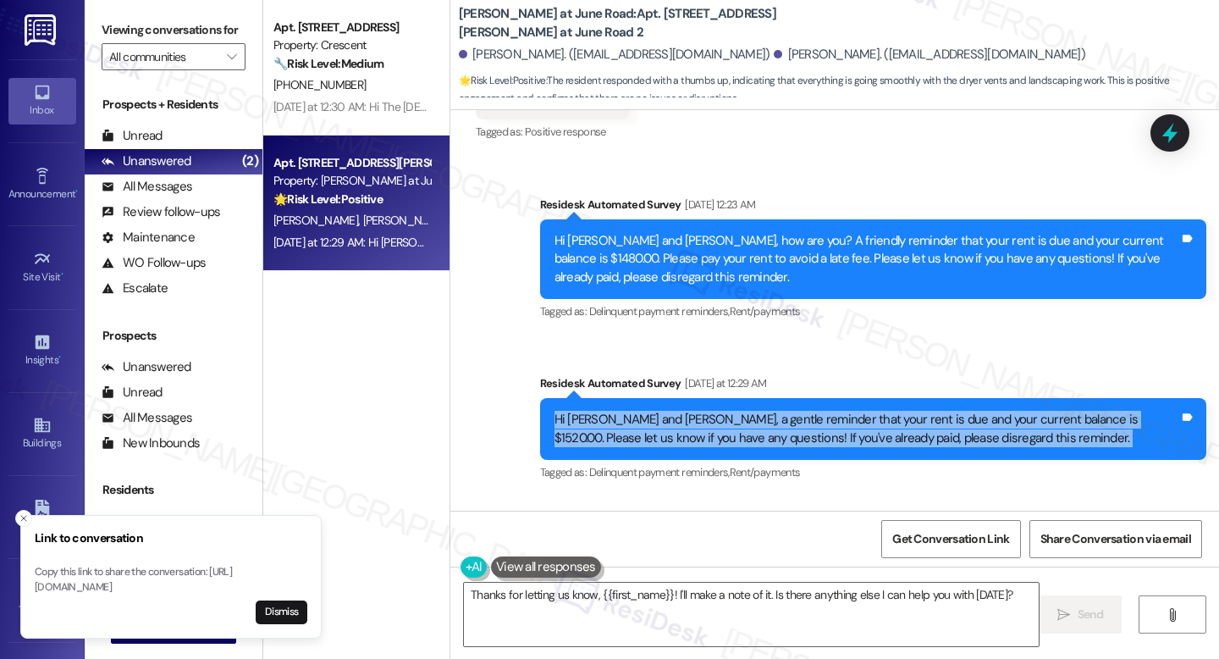
click at [857, 411] on div "Hi [PERSON_NAME] and [PERSON_NAME], a gentle reminder that your rent is due and…" at bounding box center [866, 429] width 625 height 36
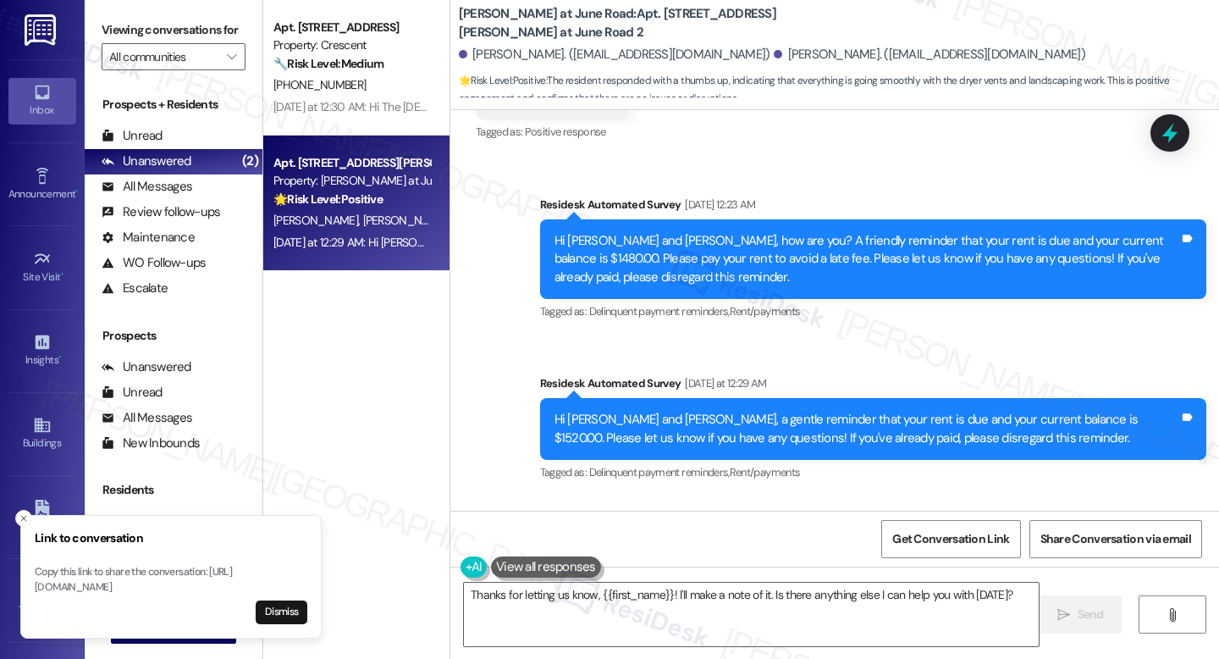
click at [887, 411] on div "Hi [PERSON_NAME] and [PERSON_NAME], a gentle reminder that your rent is due and…" at bounding box center [866, 429] width 625 height 36
click at [19, 513] on icon "Close toast" at bounding box center [24, 518] width 10 height 10
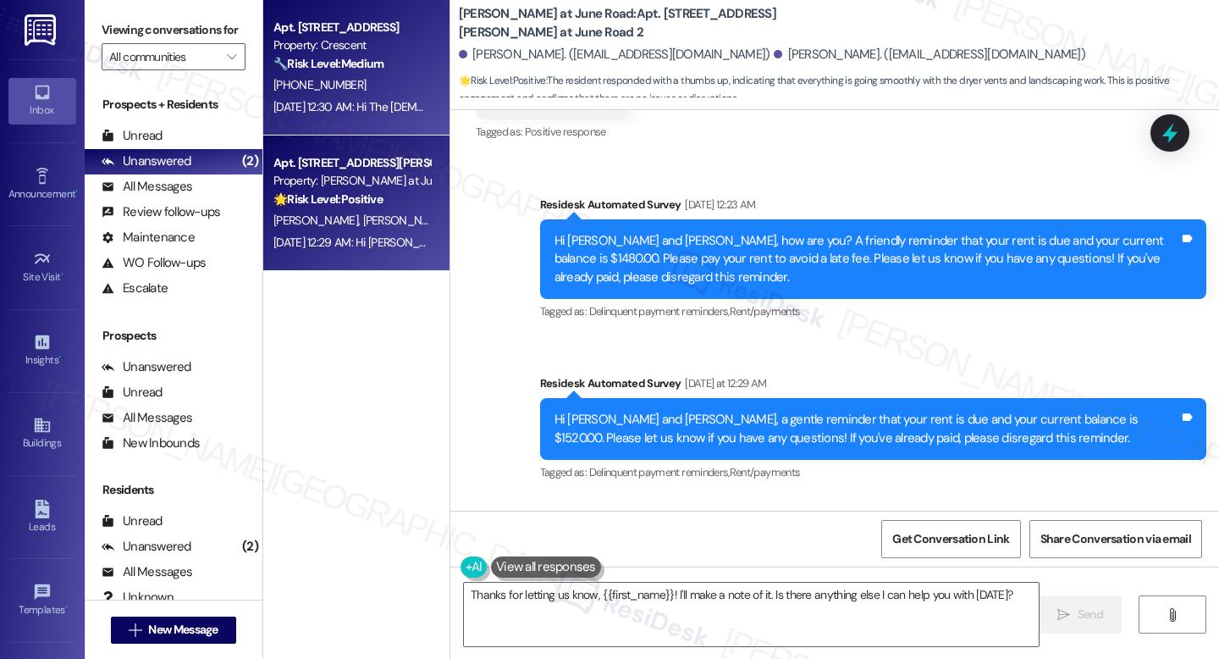
click at [409, 64] on div "🔧 Risk Level: Medium The resident responded with a thumbs up, indicating acknow…" at bounding box center [351, 64] width 157 height 18
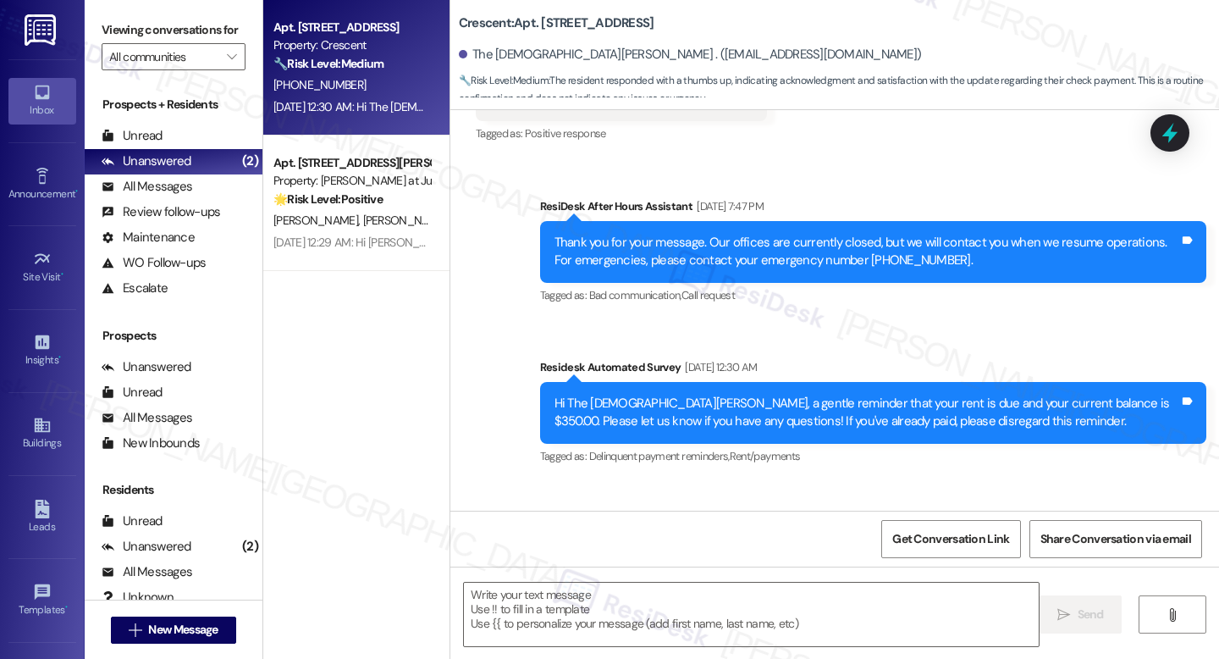
type textarea "Fetching suggested responses. Please feel free to read through the conversation…"
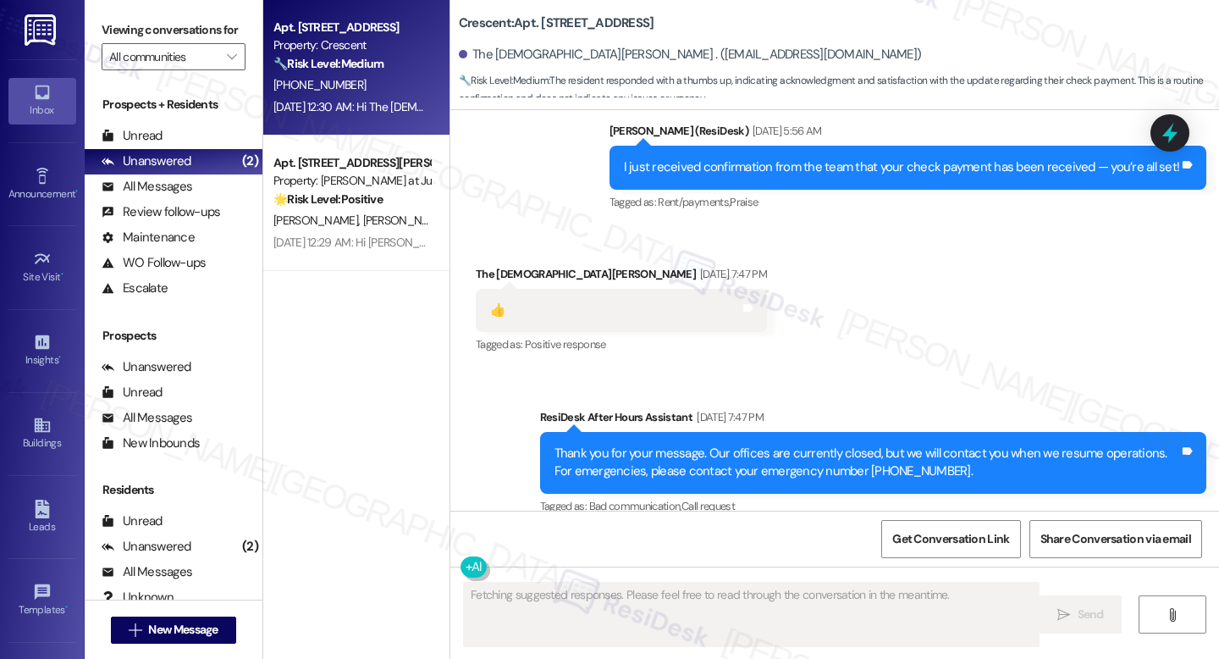
scroll to position [4265, 0]
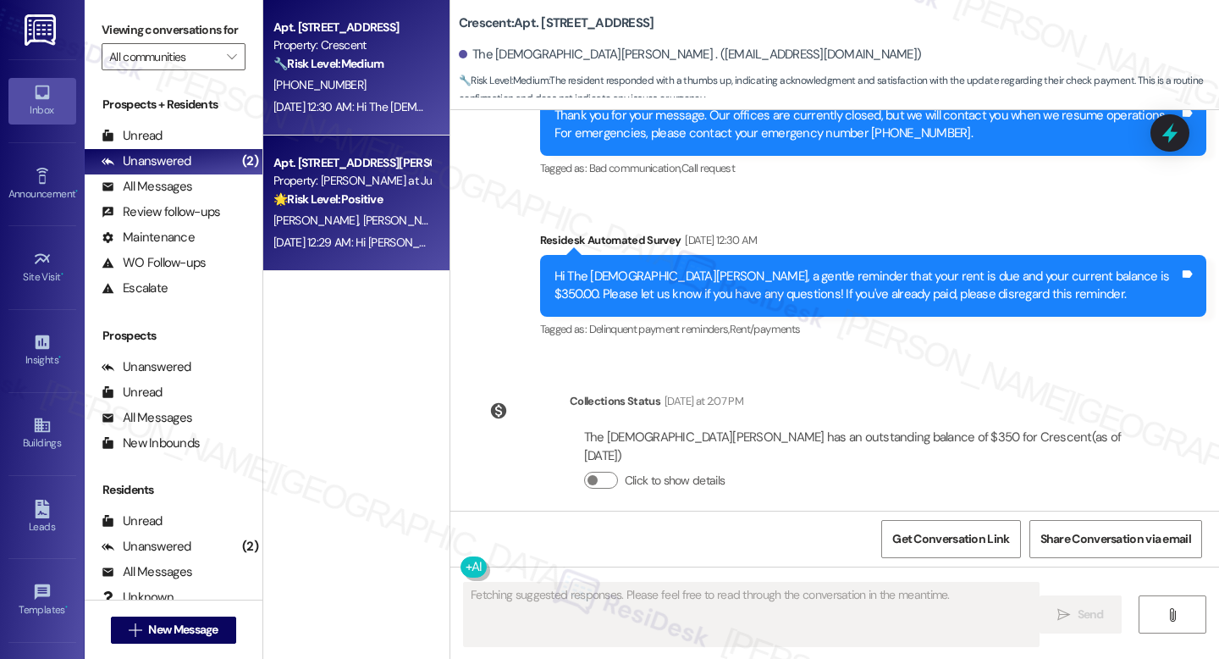
click at [383, 182] on div "Property: [PERSON_NAME] at June Road" at bounding box center [351, 181] width 157 height 18
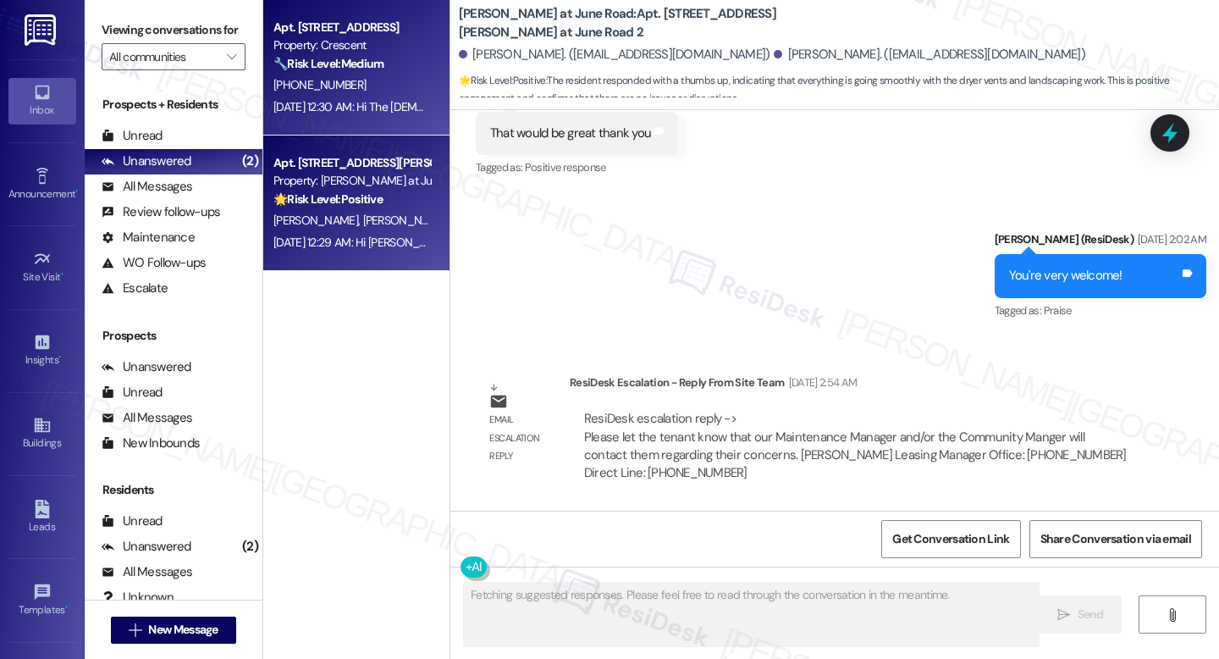
scroll to position [12265, 0]
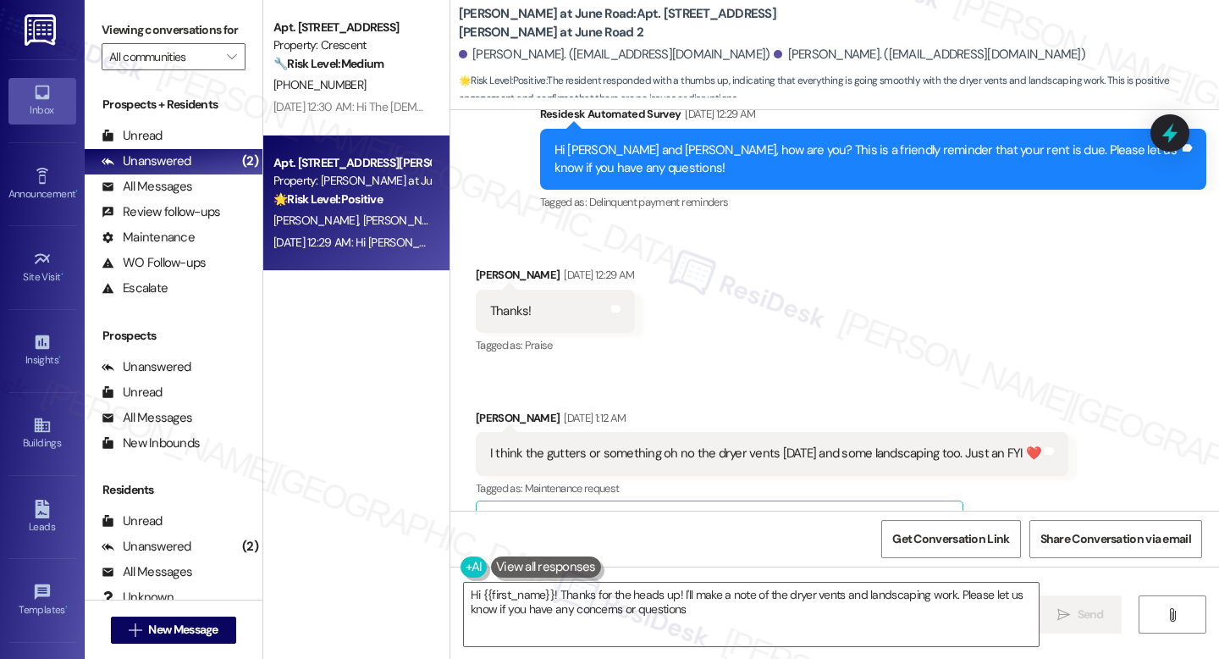
type textarea "Hi {{first_name}}! Thanks for the heads up! I'll make a note of the dryer vents…"
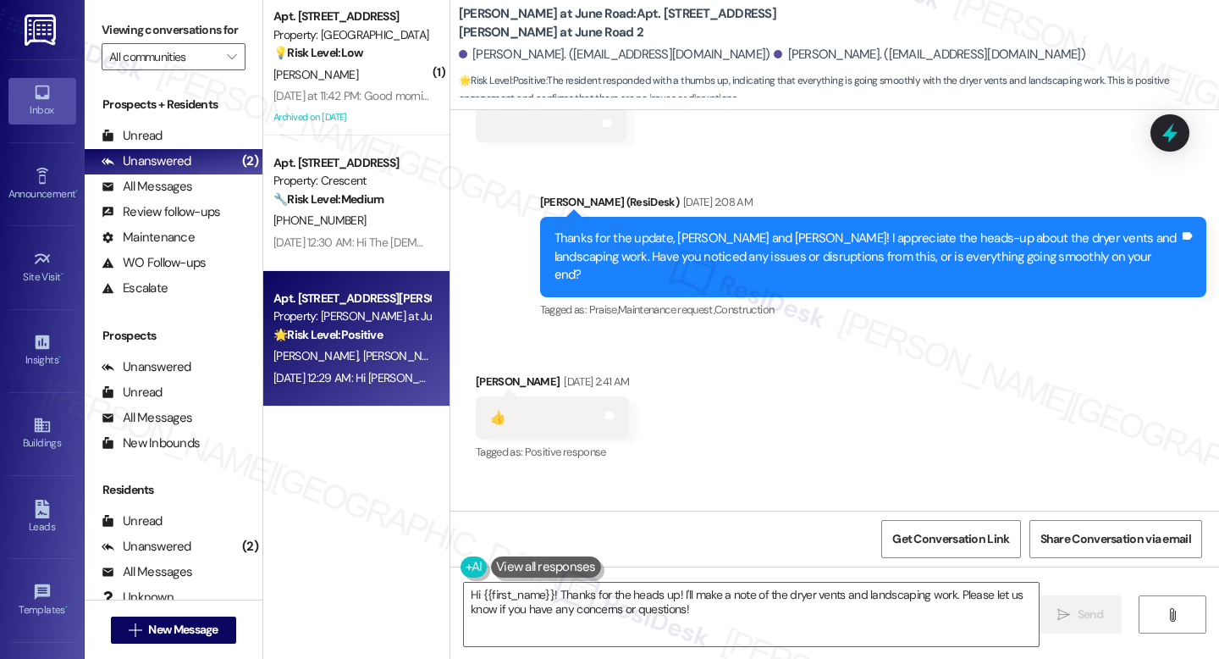
scroll to position [13526, 0]
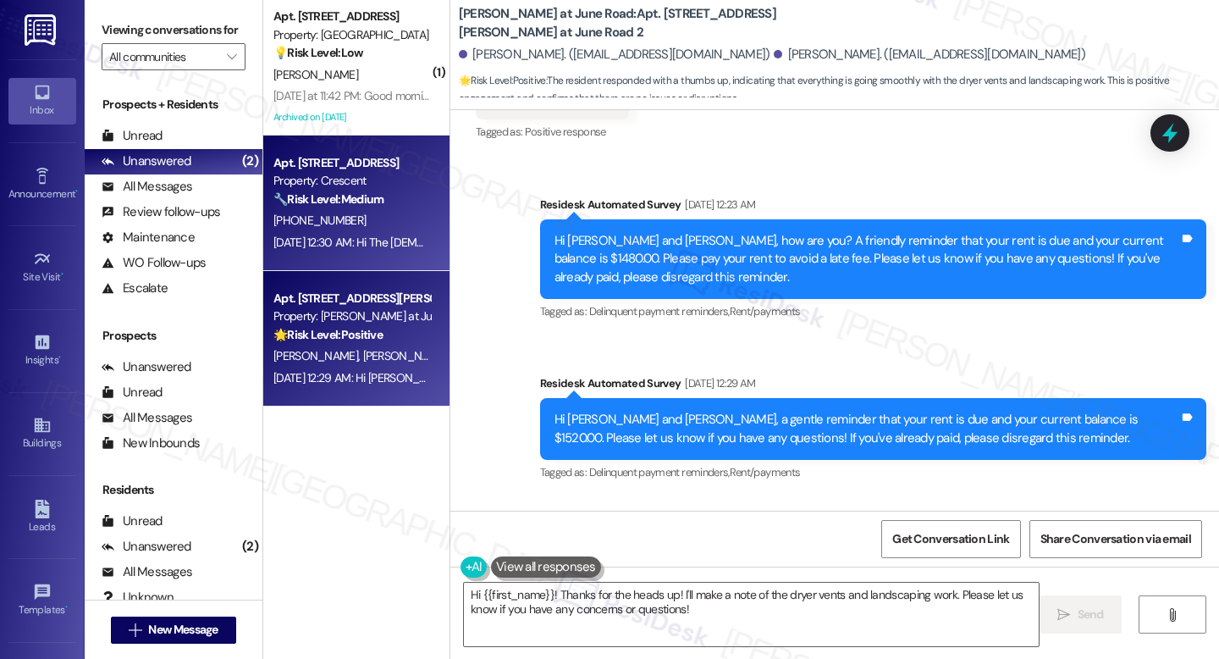
click at [369, 230] on div "[PHONE_NUMBER]" at bounding box center [352, 220] width 160 height 21
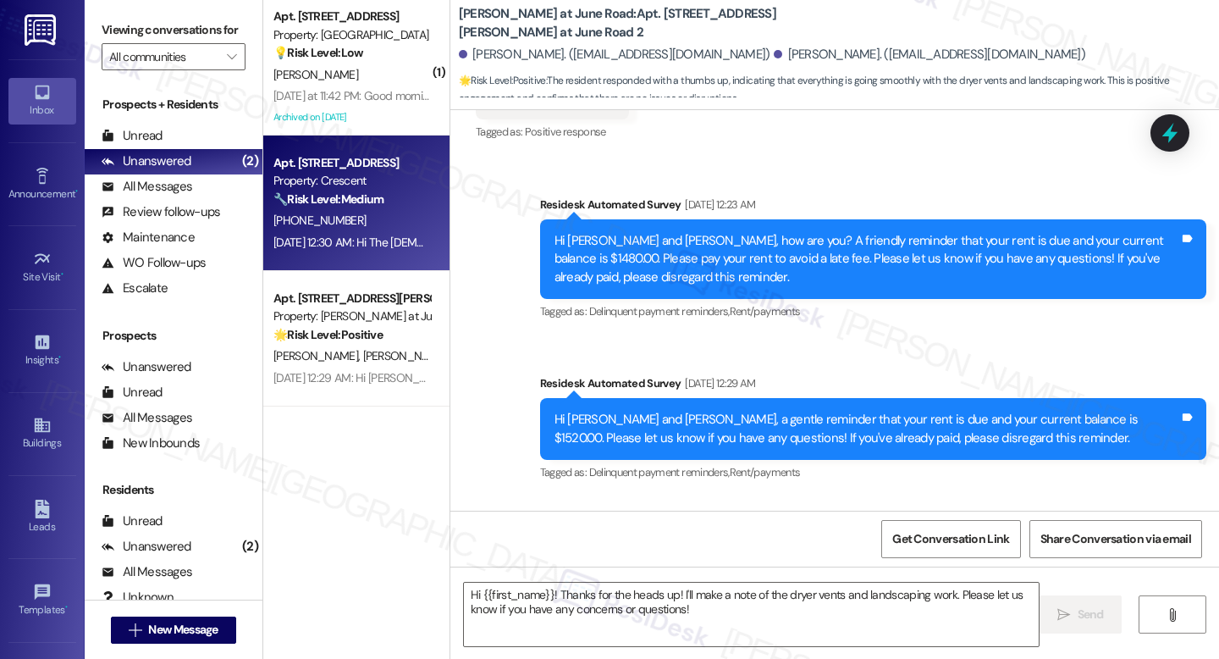
type textarea "Fetching suggested responses. Please feel free to read through the conversation…"
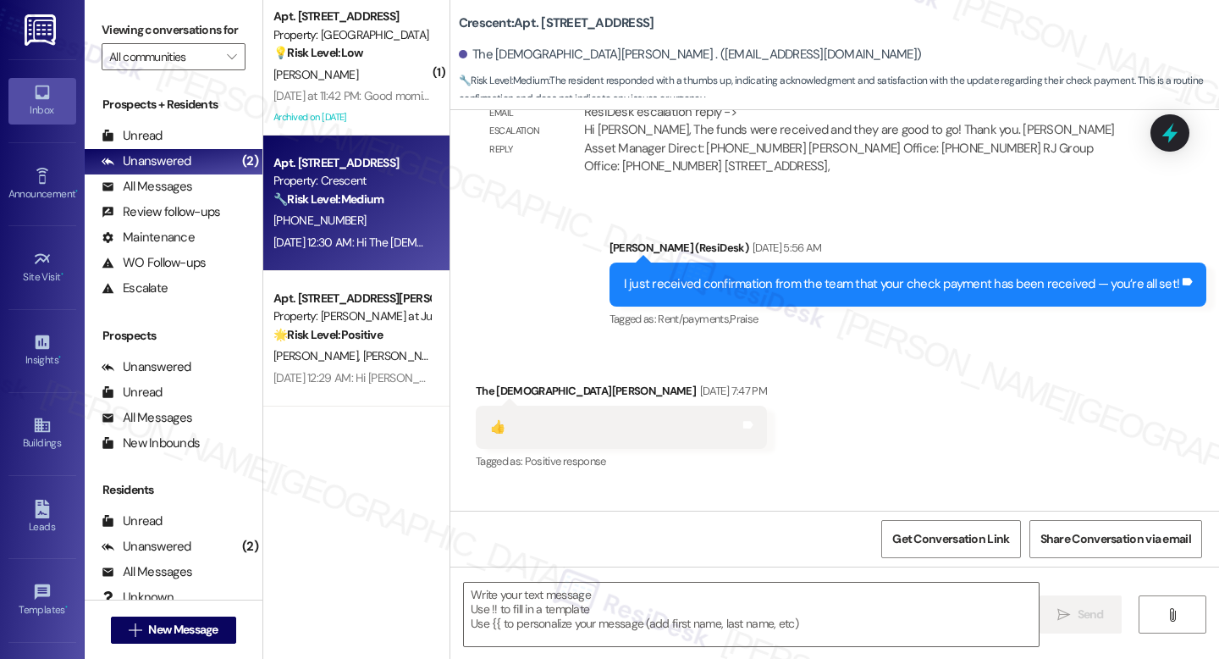
type textarea "Fetching suggested responses. Please feel free to read through the conversation…"
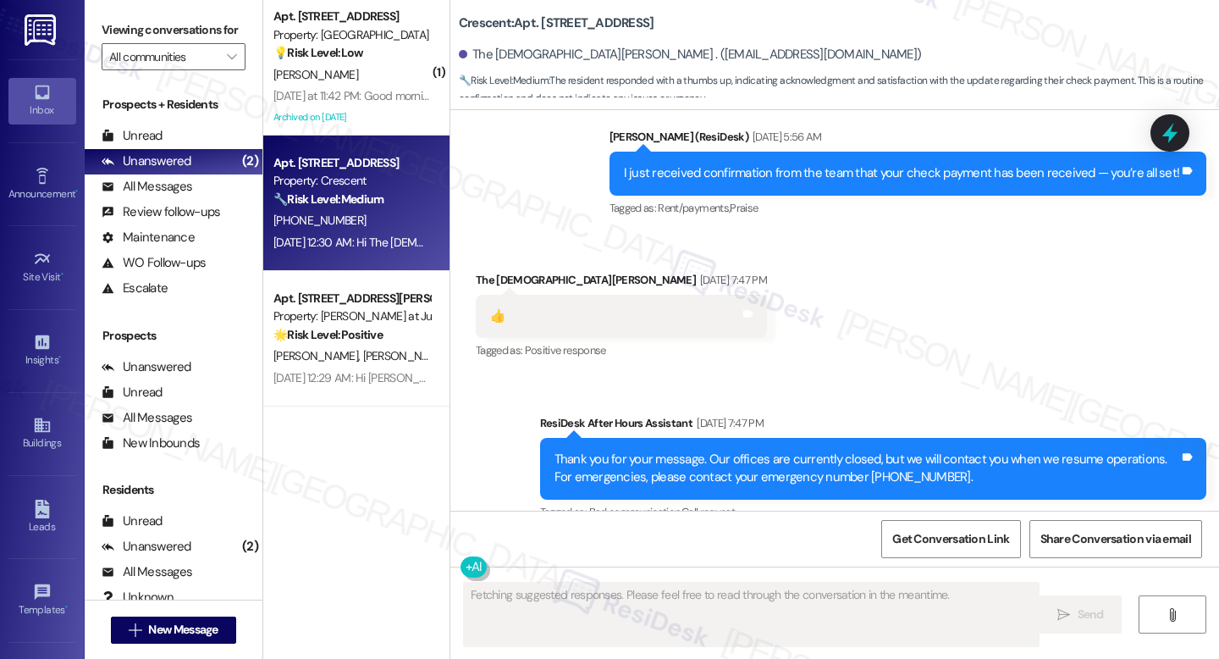
scroll to position [4265, 0]
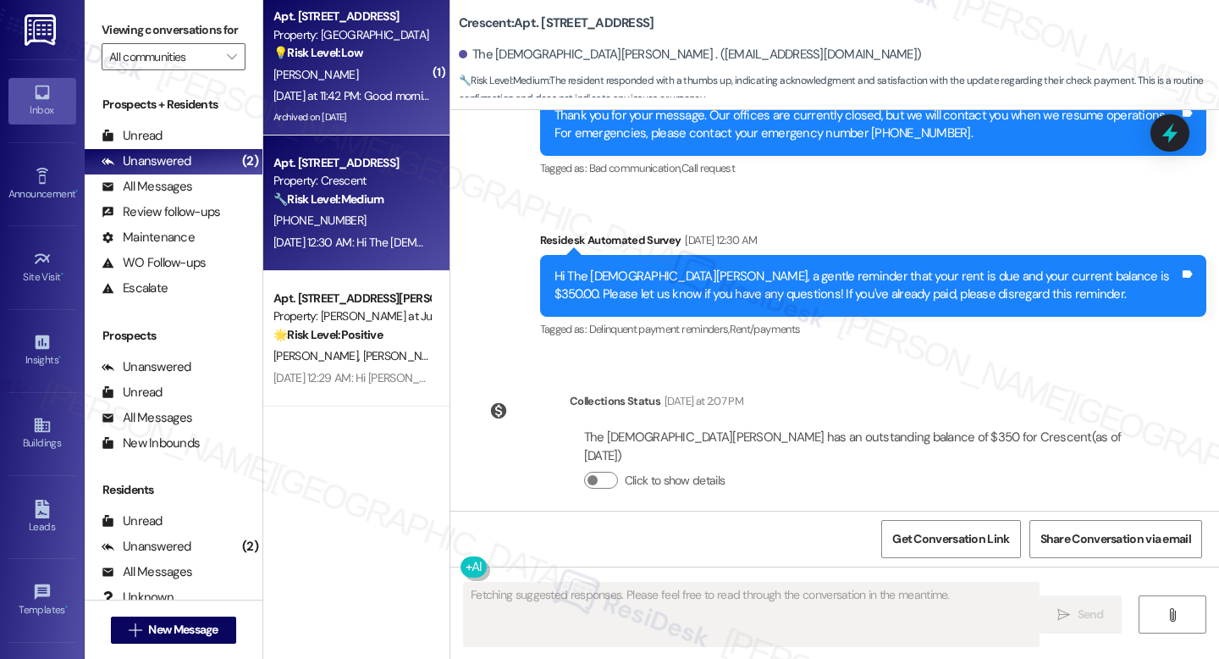
click at [317, 73] on div "[PERSON_NAME]" at bounding box center [352, 74] width 160 height 21
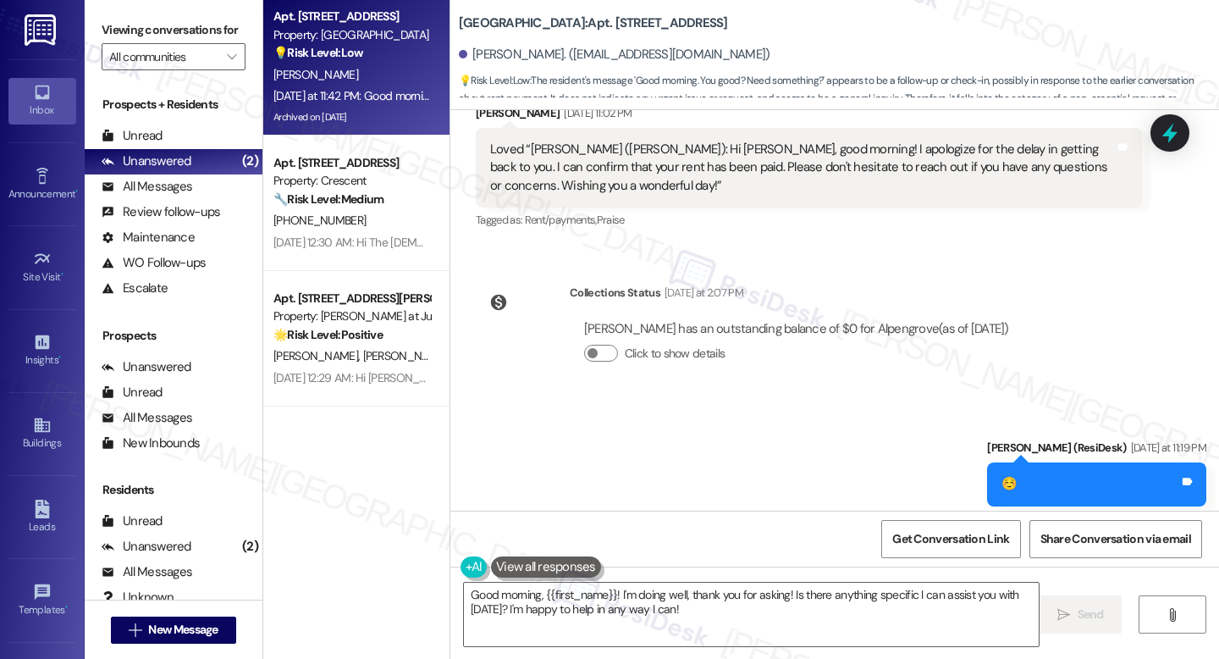
scroll to position [6159, 0]
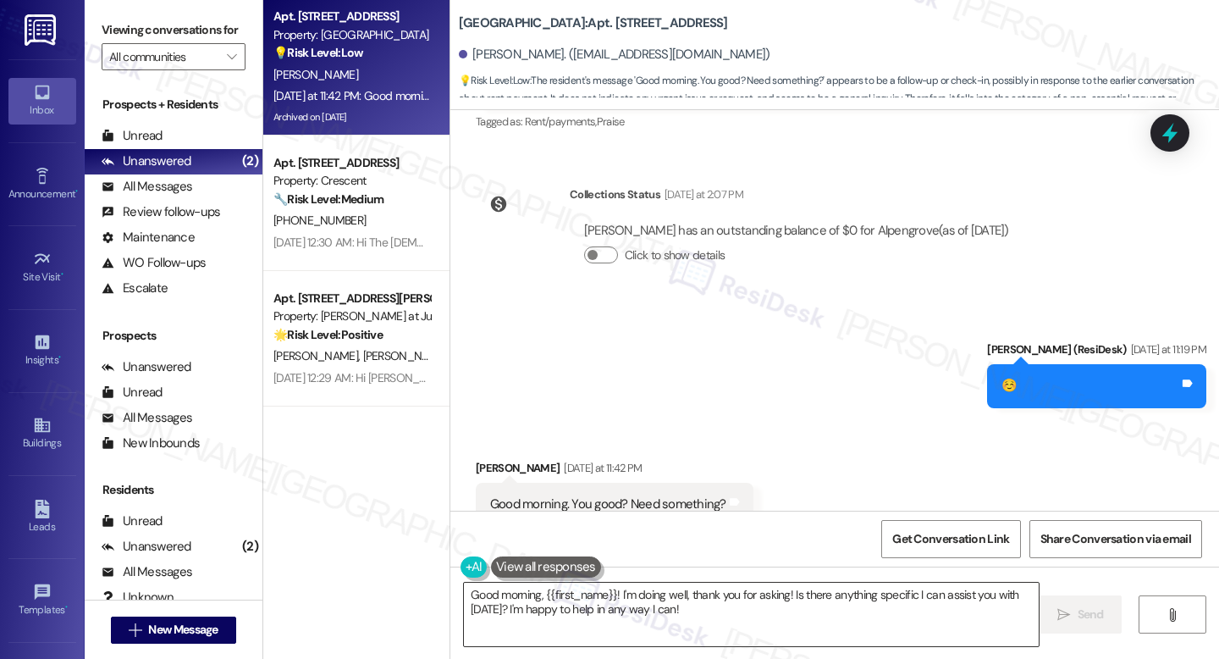
click at [754, 606] on textarea "Good morning, {{first_name}}! I'm doing well, thank you for asking! Is there an…" at bounding box center [751, 613] width 575 height 63
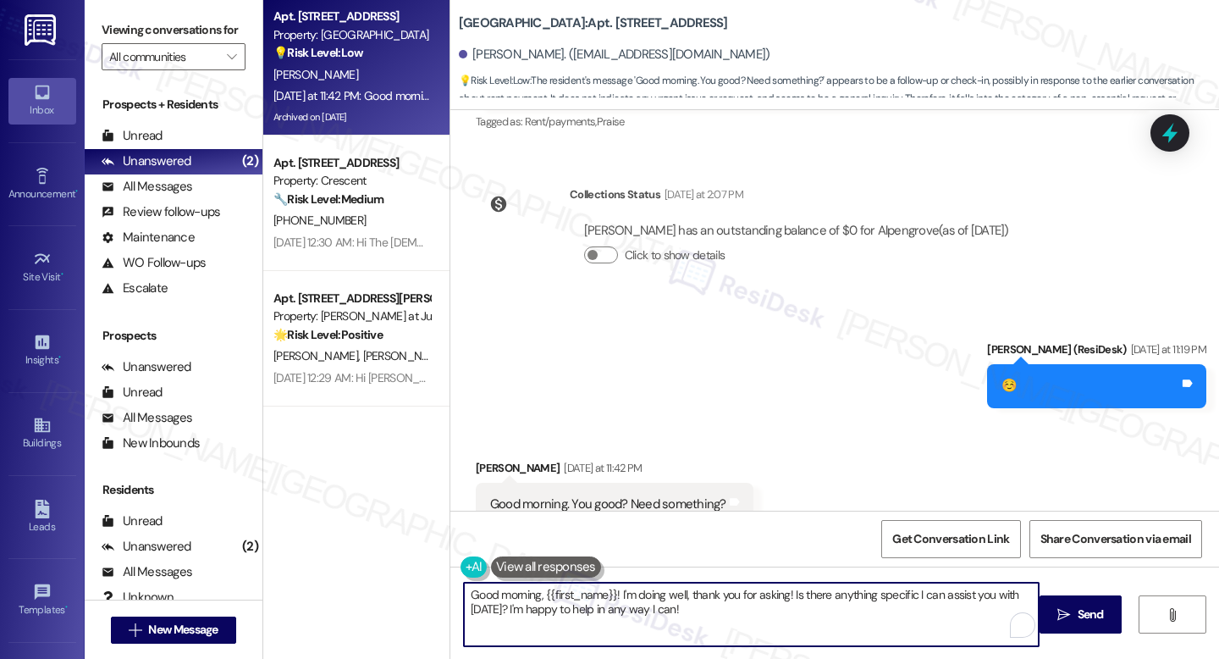
click at [753, 606] on textarea "Good morning, {{first_name}}! I'm doing well, thank you for asking! Is there an…" at bounding box center [751, 613] width 575 height 63
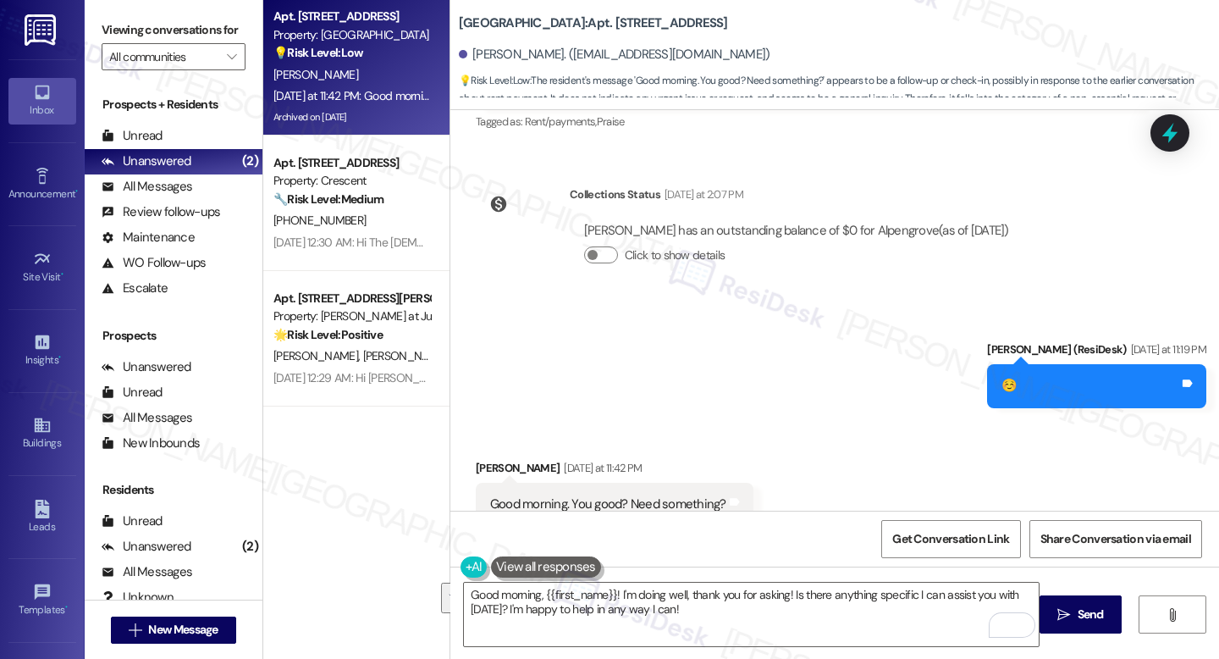
click at [528, 495] on div "Good morning. You good? Need something?" at bounding box center [608, 504] width 236 height 18
copy div "Good morning. You good? Need something? Tags and notes"
click at [589, 593] on textarea "Good morning, {{first_name}}! I'm doing well, thank you for asking! Is there an…" at bounding box center [751, 613] width 575 height 63
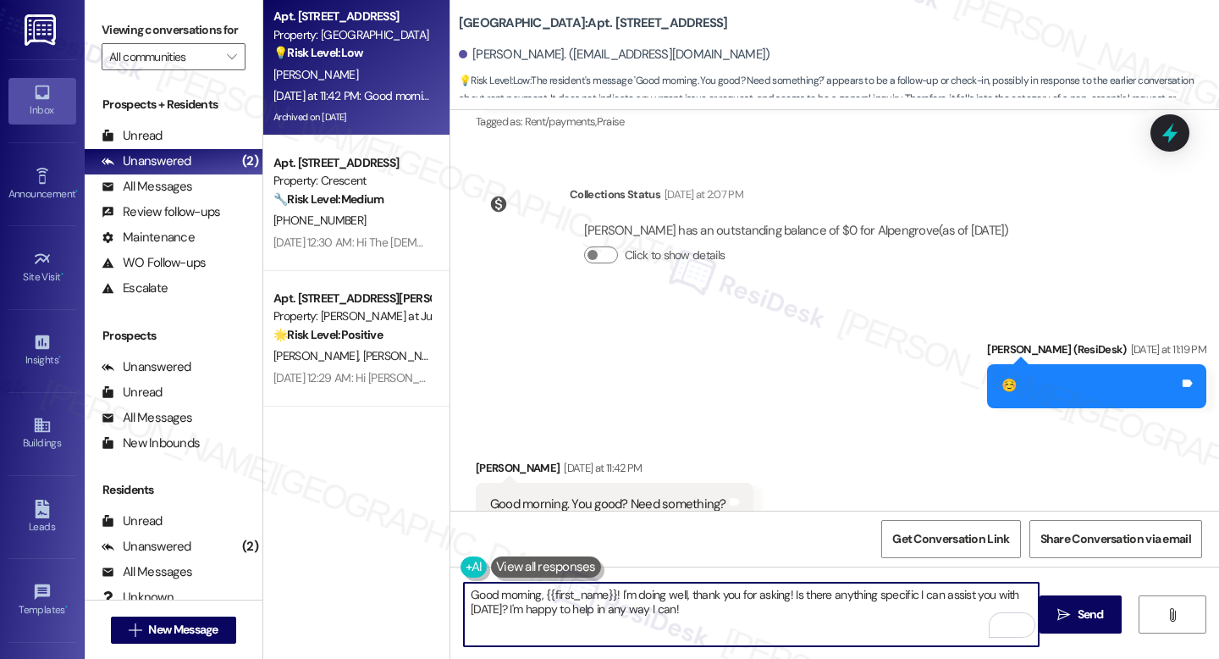
click at [588, 593] on textarea "Good morning, {{first_name}}! I'm doing well, thank you for asking! Is there an…" at bounding box center [751, 613] width 575 height 63
click at [587, 593] on textarea "Good morning, {{first_name}}! I'm doing well, thank you for asking! Is there an…" at bounding box center [751, 613] width 575 height 63
paste textarea "! 😊 All good on my end, thank you for asking. I just wanted to check in with yo…"
drag, startPoint x: 935, startPoint y: 596, endPoint x: 913, endPoint y: 593, distance: 21.3
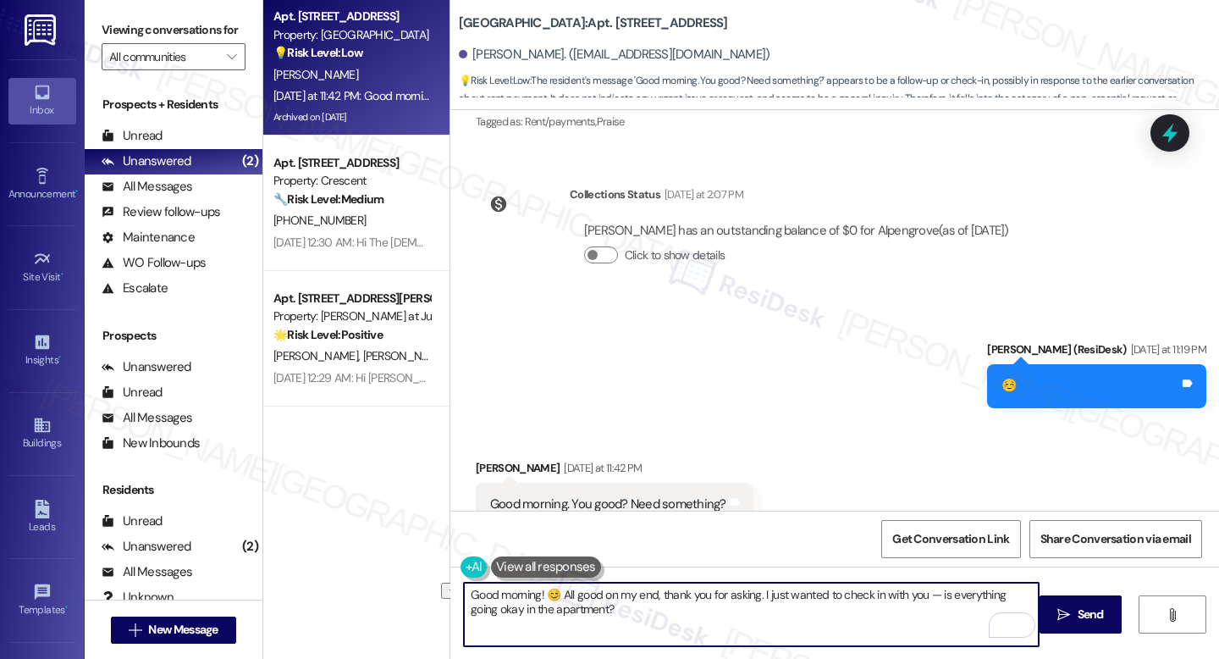
click at [913, 593] on textarea "Good morning! 😊 All good on my end, thank you for asking. I just wanted to chec…" at bounding box center [751, 613] width 575 height 63
click at [856, 623] on textarea "Good morning! 😊 All good on my end, thank you for asking. I just wanted to chec…" at bounding box center [751, 613] width 575 height 63
type textarea "Good morning! 😊 All good on my end, thank you for asking. I just wanted to chec…"
click at [1067, 608] on icon "" at bounding box center [1063, 615] width 13 height 14
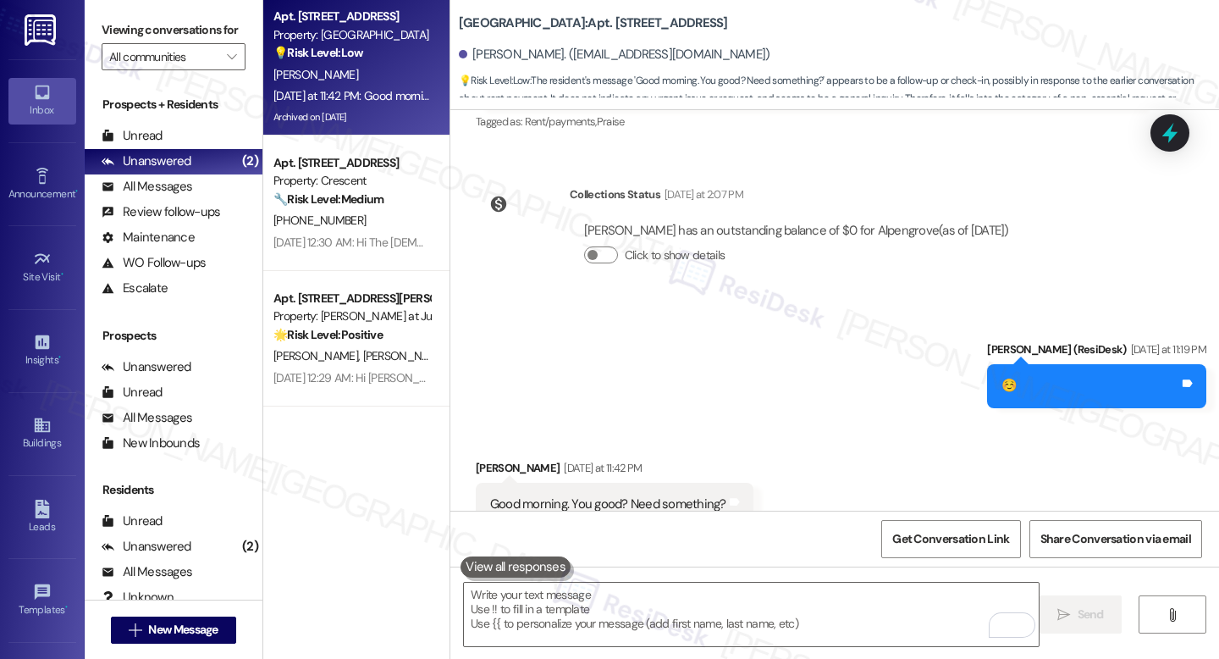
scroll to position [6158, 0]
